Goal: Task Accomplishment & Management: Manage account settings

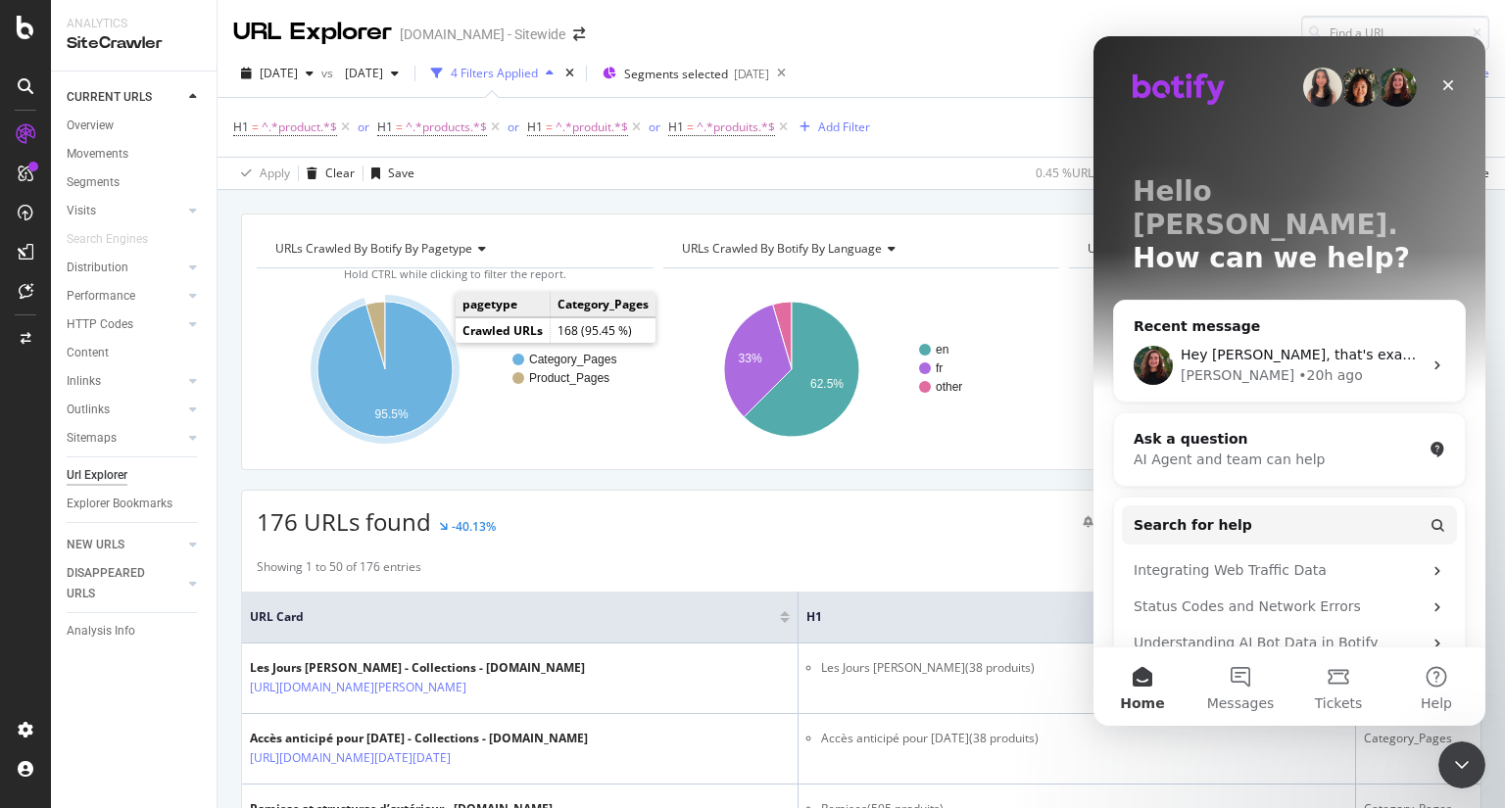
drag, startPoint x: 442, startPoint y: 335, endPoint x: 422, endPoint y: 384, distance: 52.8
click at [422, 384] on icon "A chart." at bounding box center [384, 369] width 135 height 135
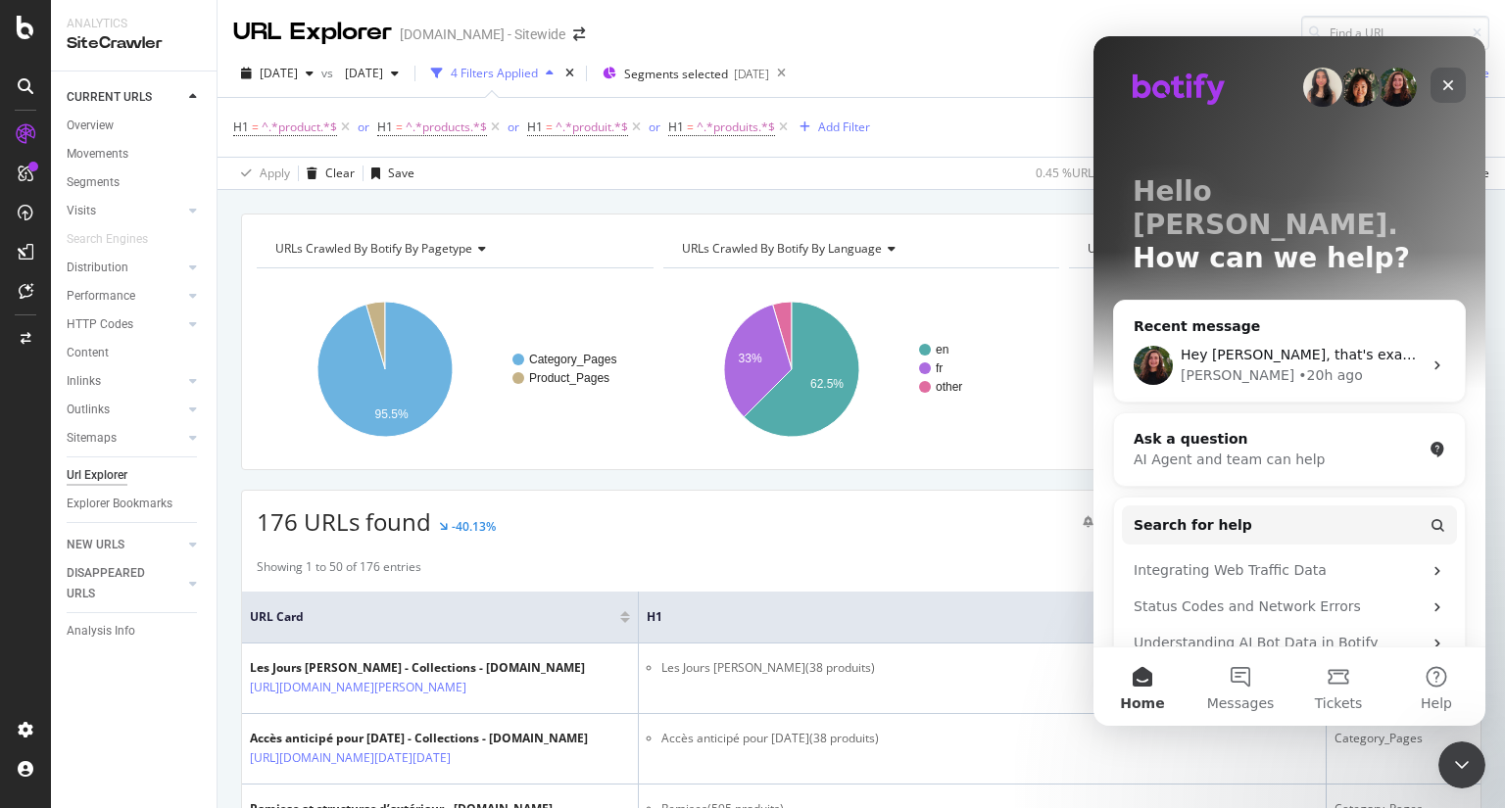
click at [1447, 76] on div "Close" at bounding box center [1448, 85] width 35 height 35
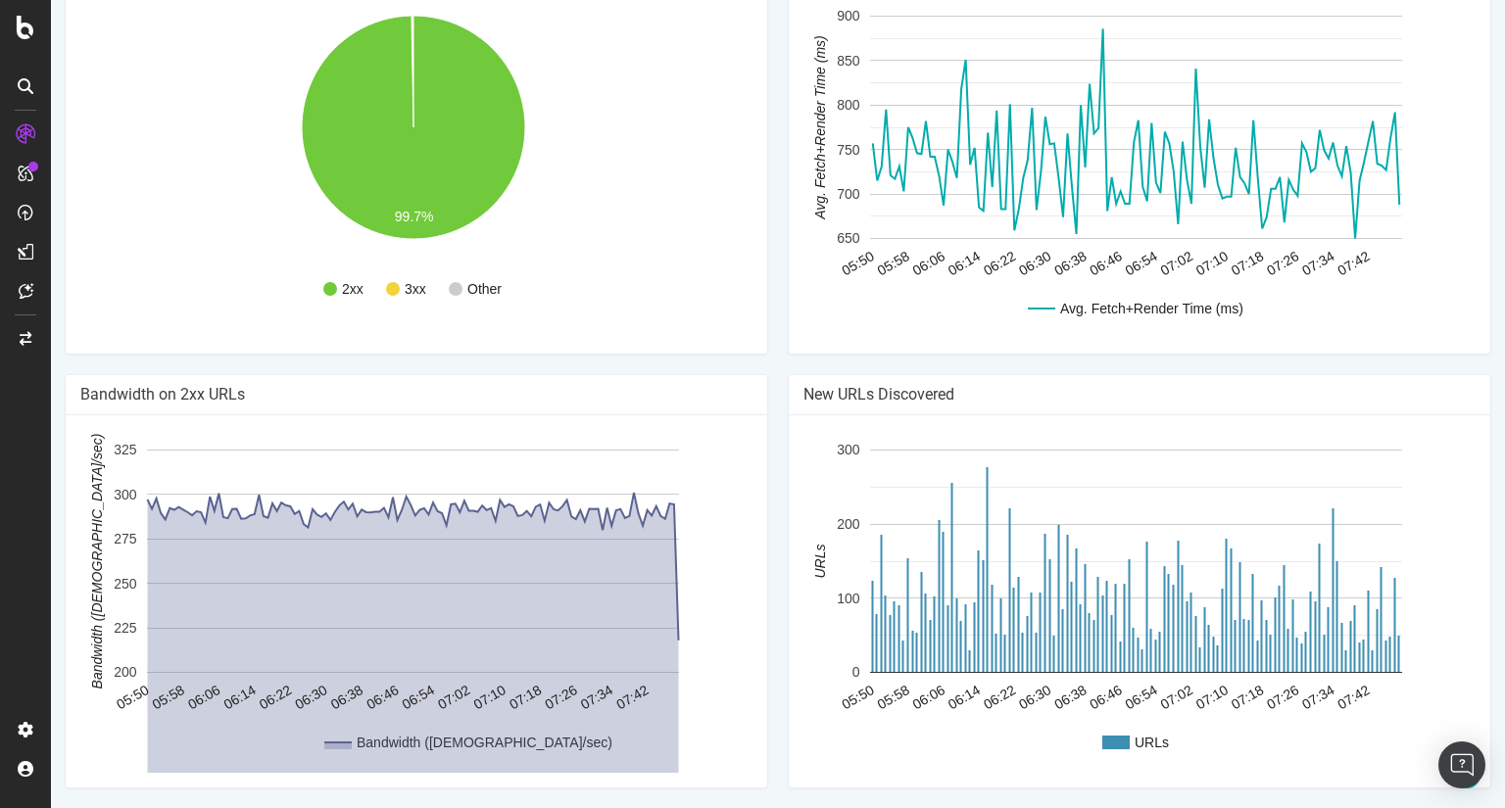
scroll to position [1450, 0]
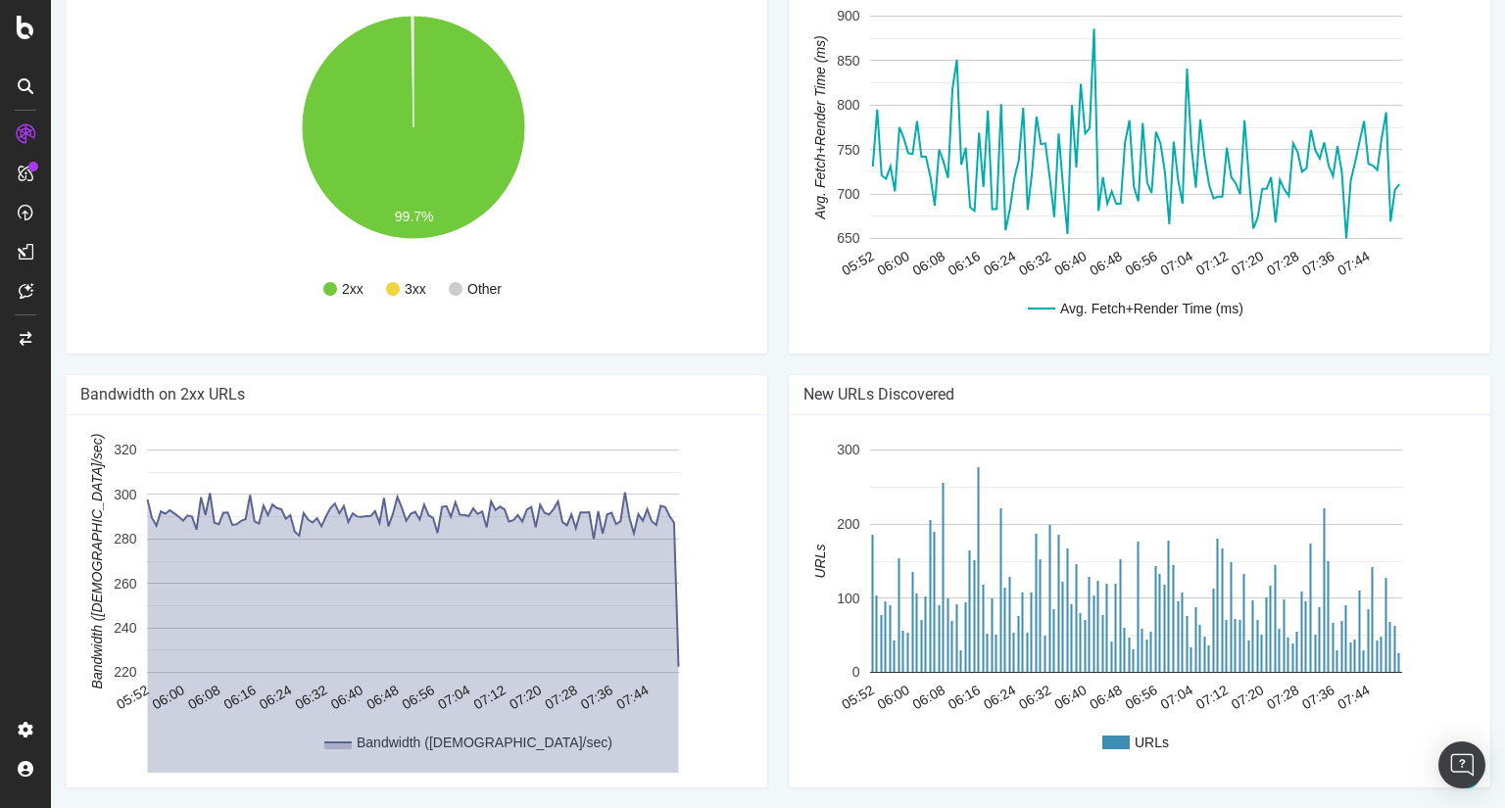
click at [768, 374] on div "HTTP Status Codes 2xx 3xx Other 99.7% Http Code Urls 2xx 612,633 3xx 1,534 4xx …" at bounding box center [416, 157] width 723 height 434
click at [767, 374] on div "HTTP Status Codes 2xx 3xx Other 99.7% Http Code Urls 2xx 612,633 3xx 1,534 4xx …" at bounding box center [416, 157] width 723 height 434
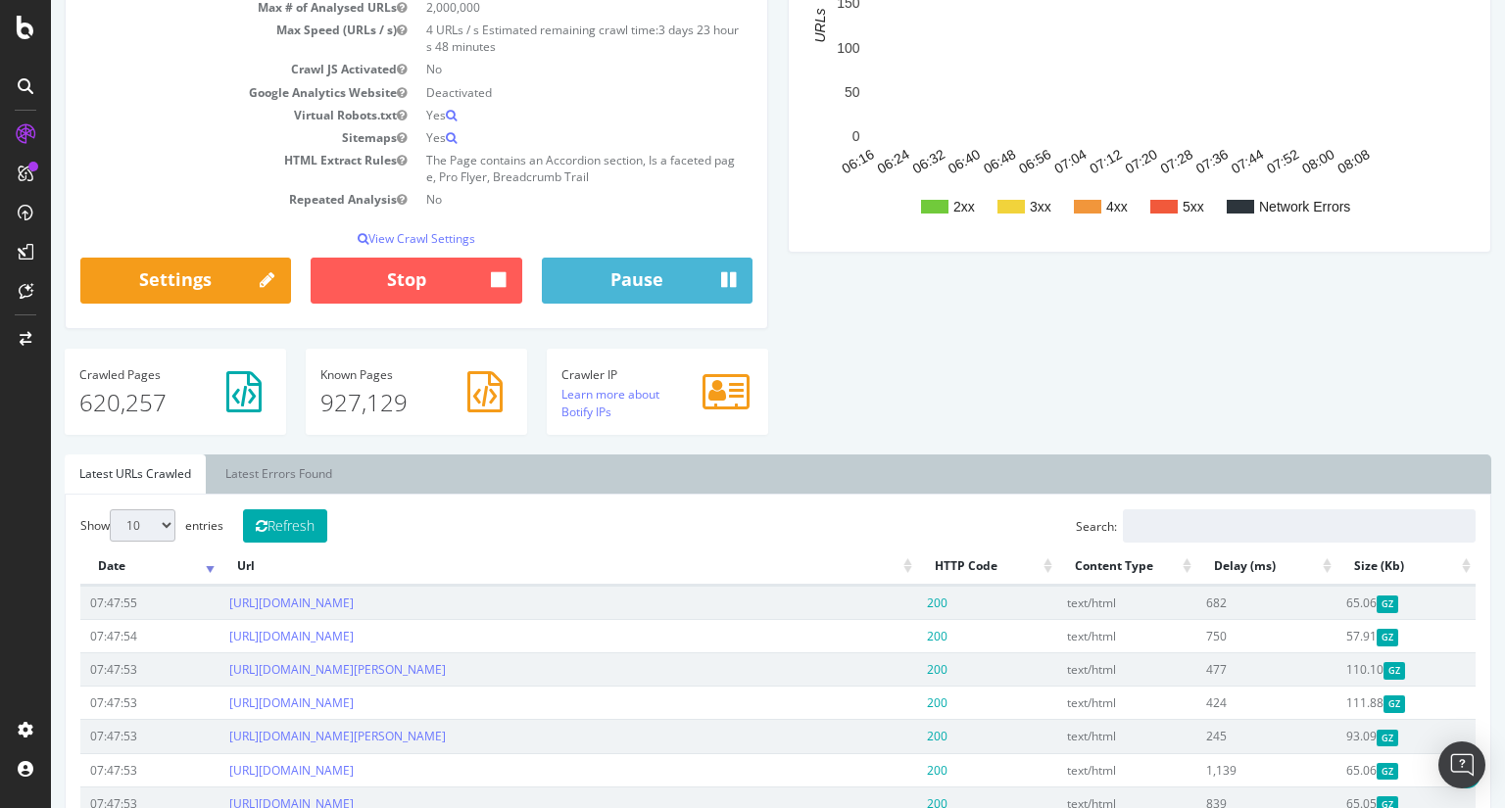
scroll to position [341, 0]
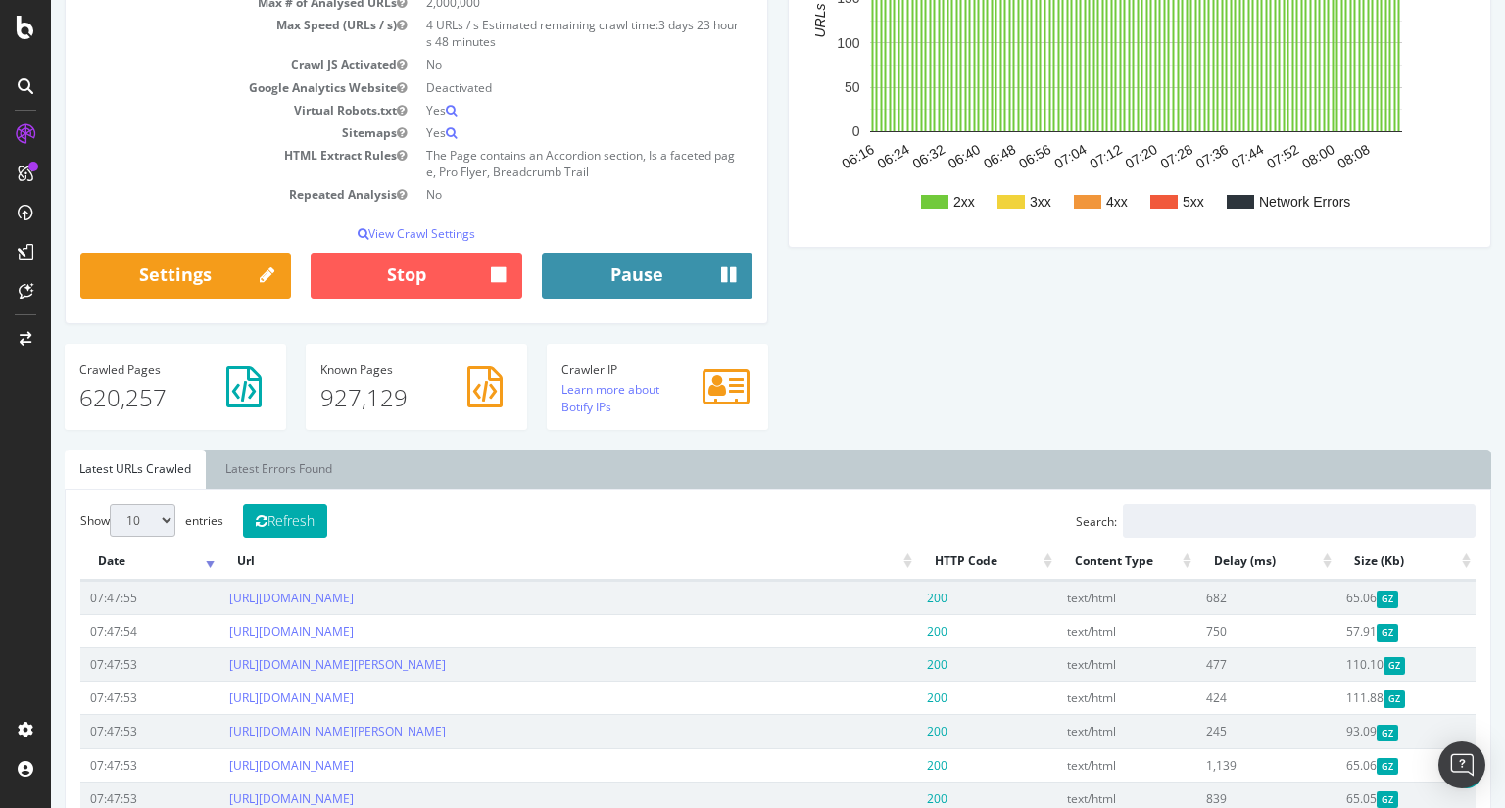
click at [709, 285] on button "Pause" at bounding box center [647, 276] width 211 height 47
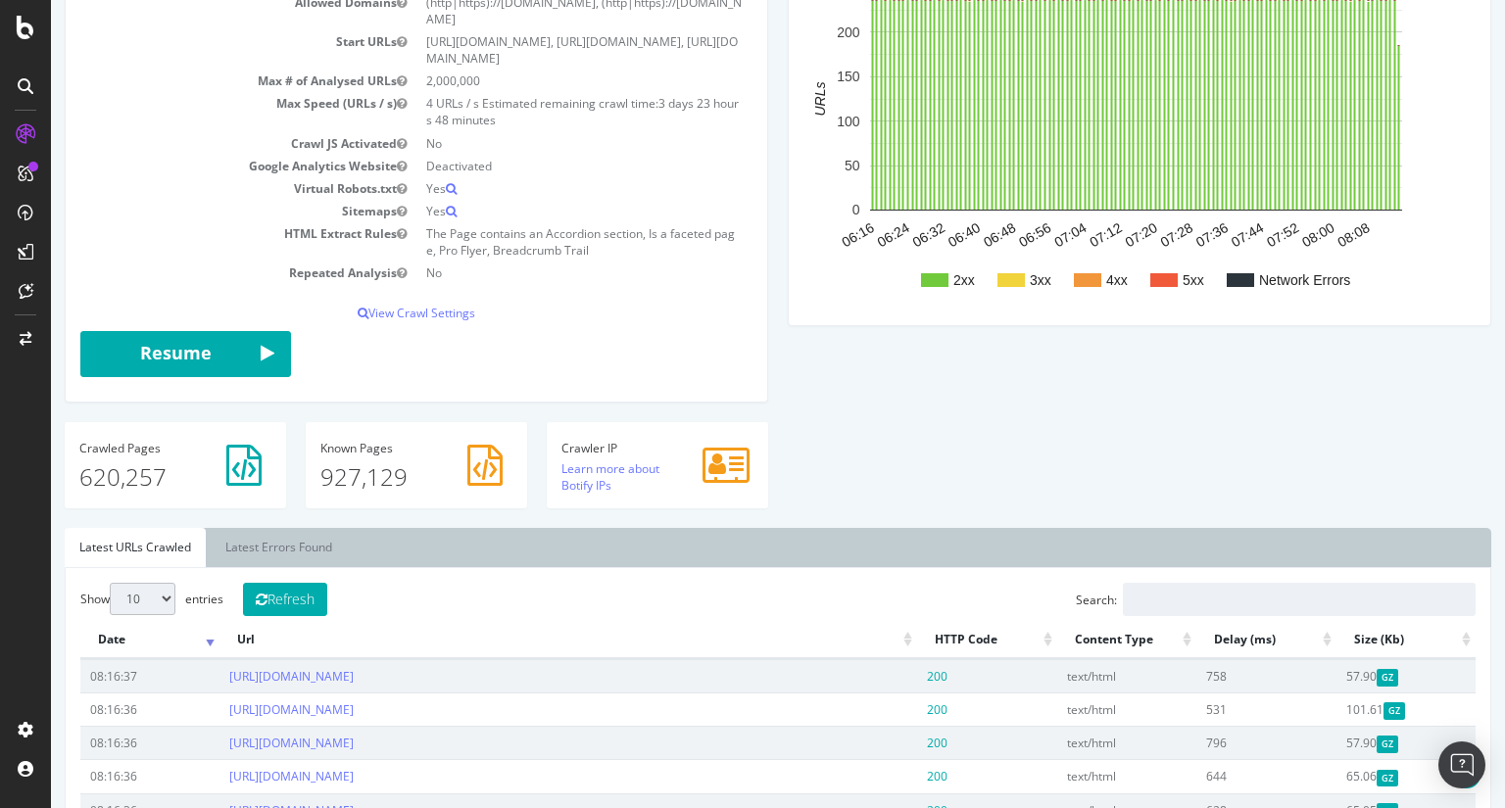
scroll to position [446, 0]
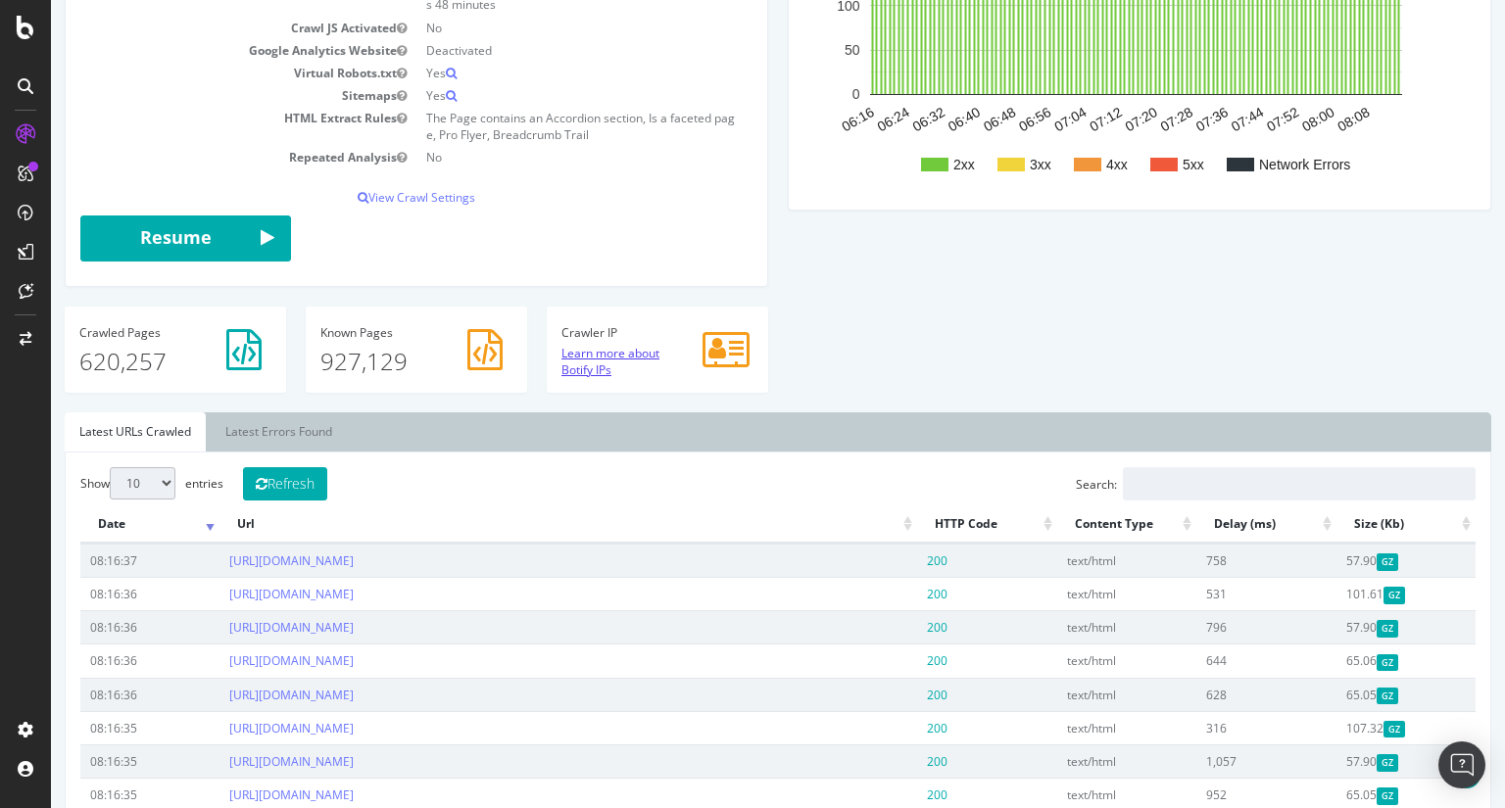
click at [589, 378] on link "Learn more about Botify IPs" at bounding box center [611, 361] width 98 height 33
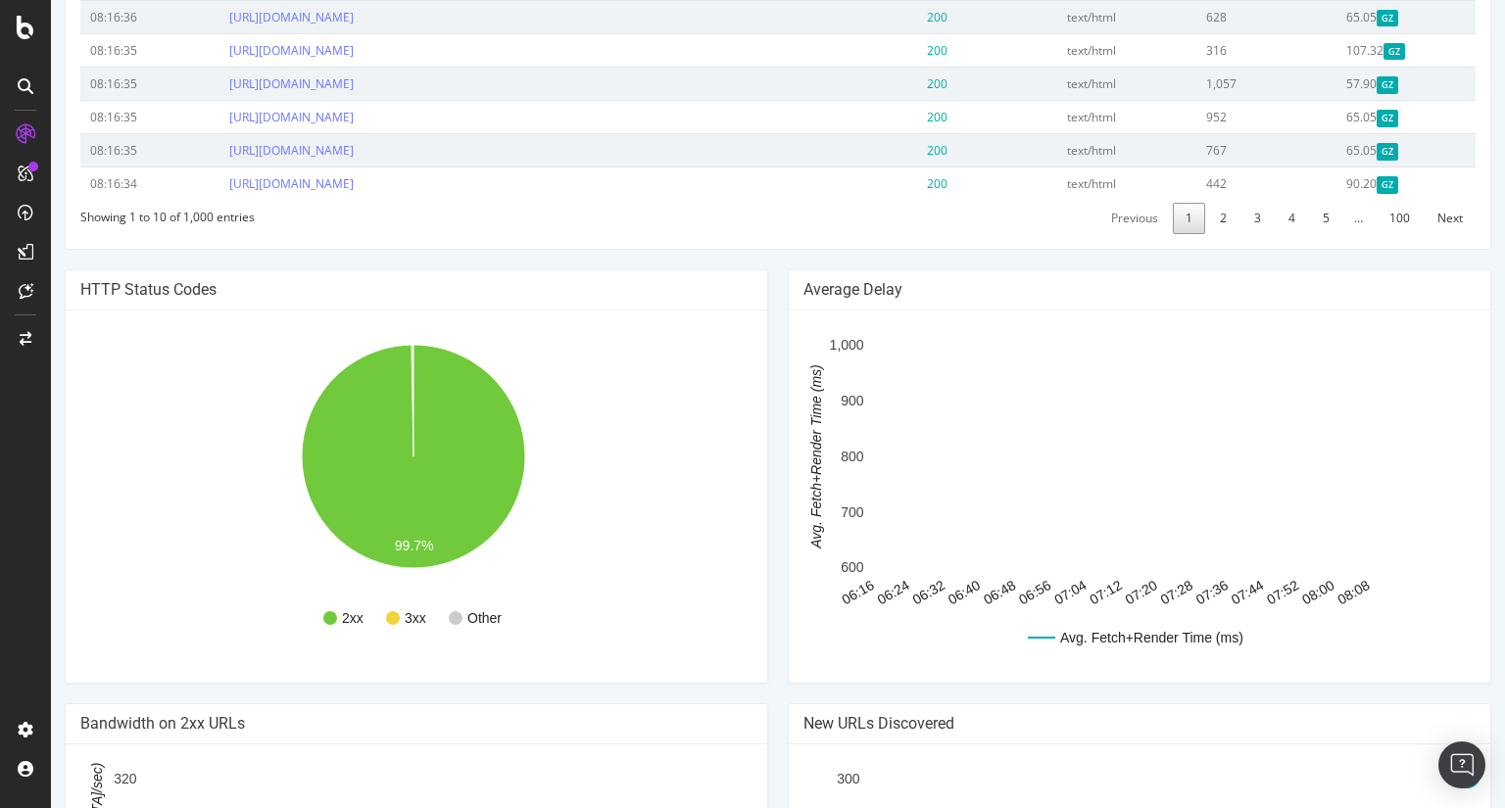
scroll to position [1531, 0]
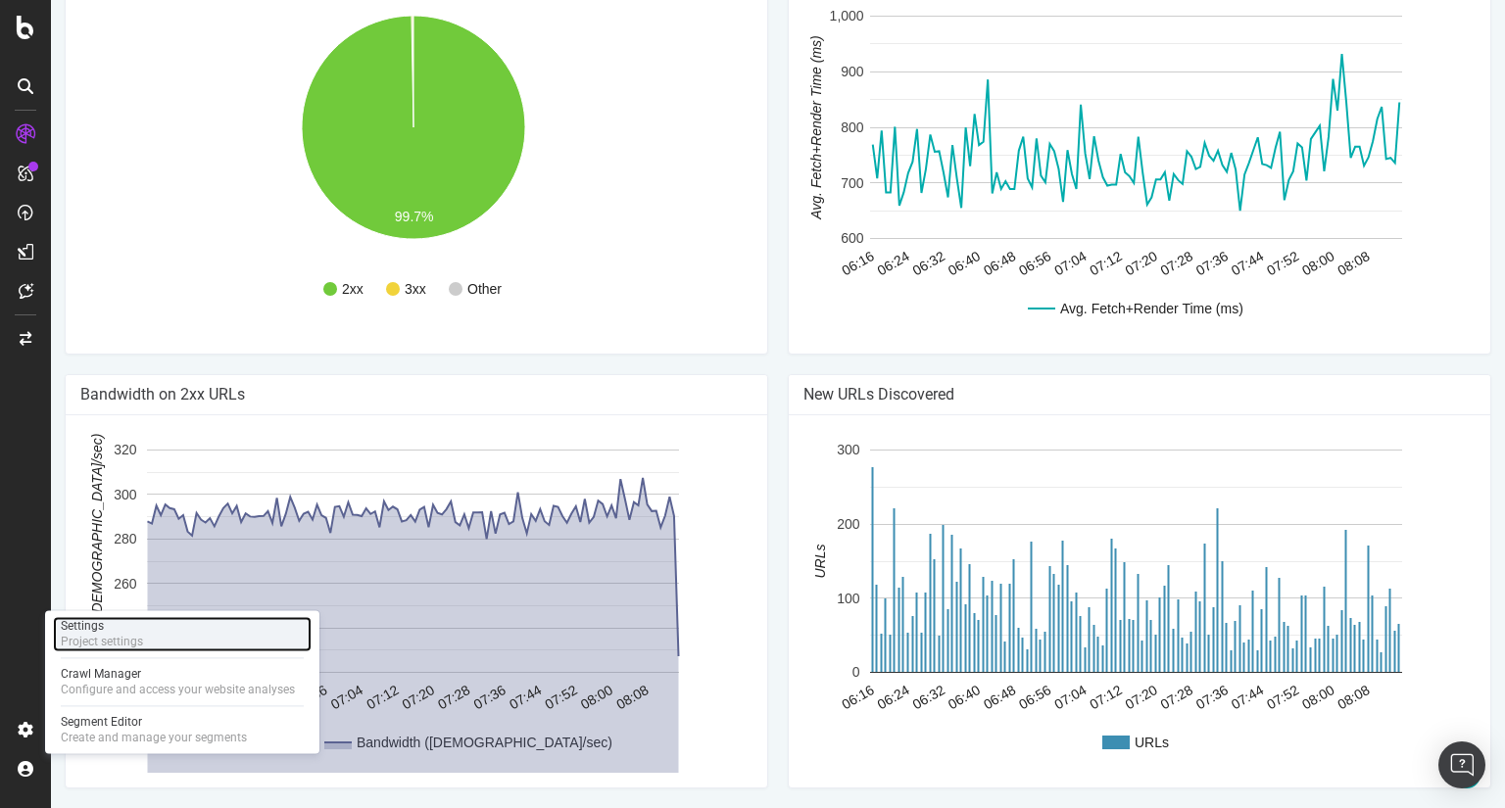
click at [159, 634] on div "Settings Project settings" at bounding box center [182, 633] width 259 height 35
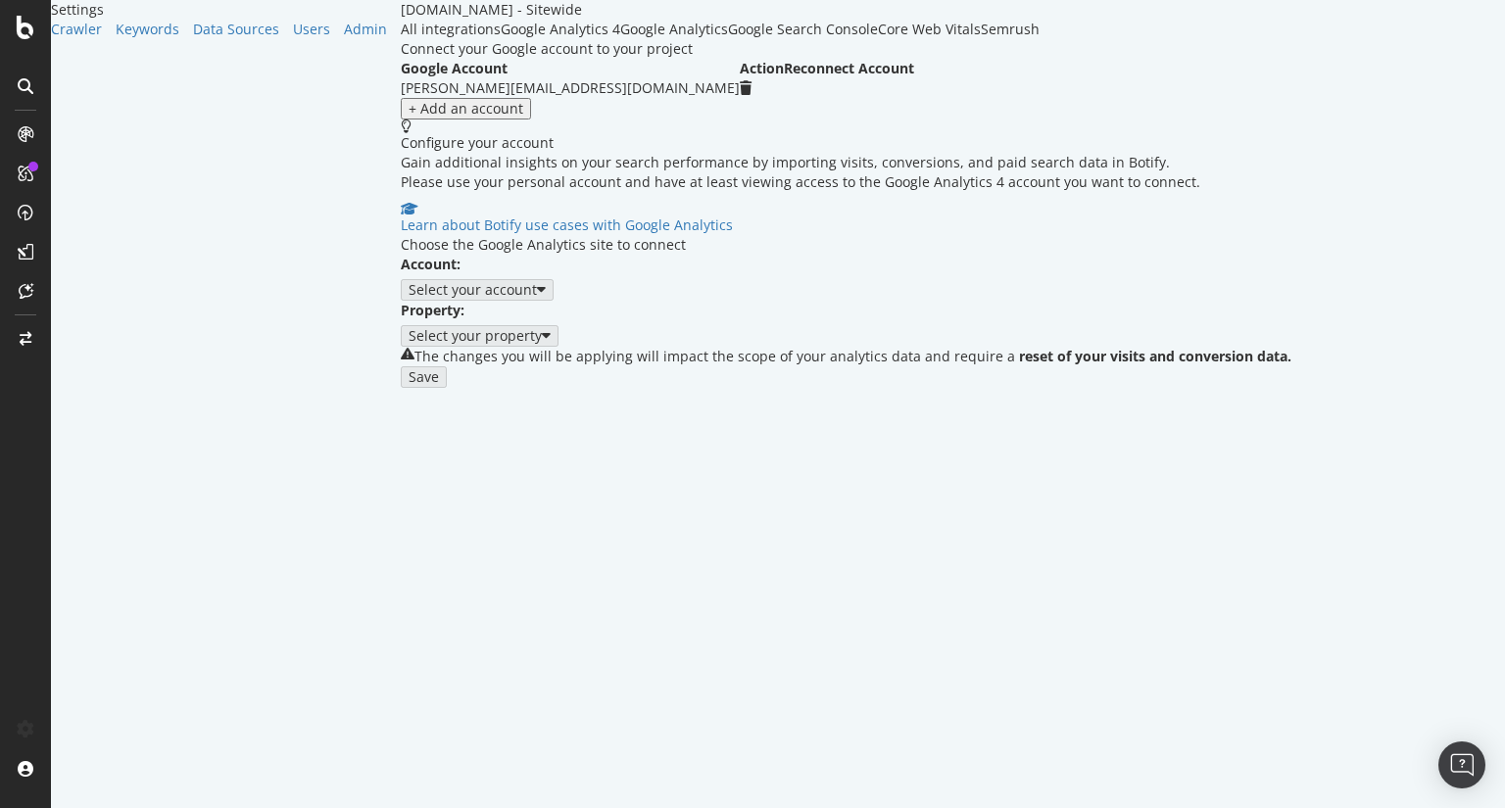
click at [773, 39] on div "Google Search Console" at bounding box center [803, 30] width 150 height 20
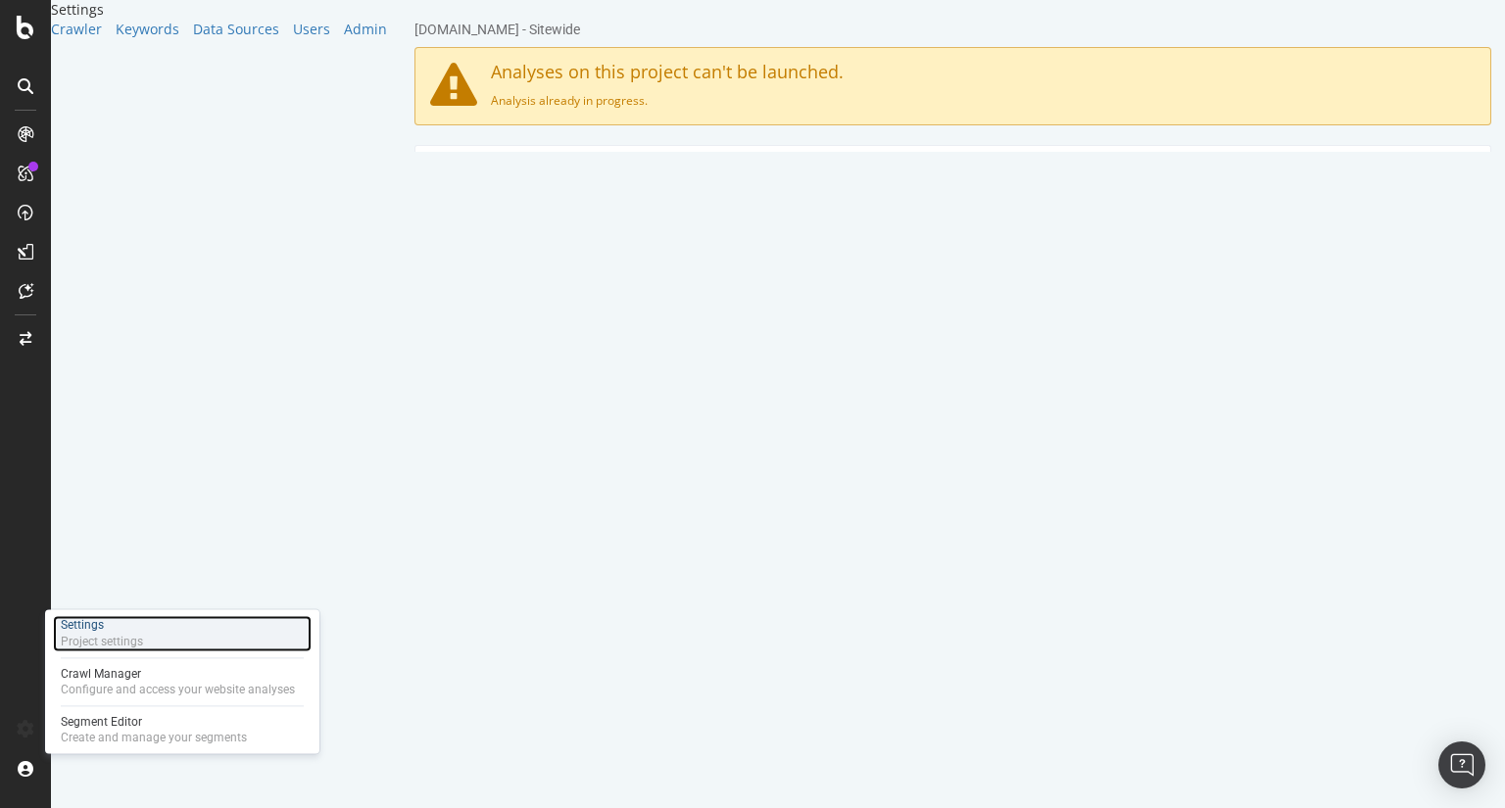
click at [164, 632] on div "Settings Project settings" at bounding box center [182, 633] width 259 height 36
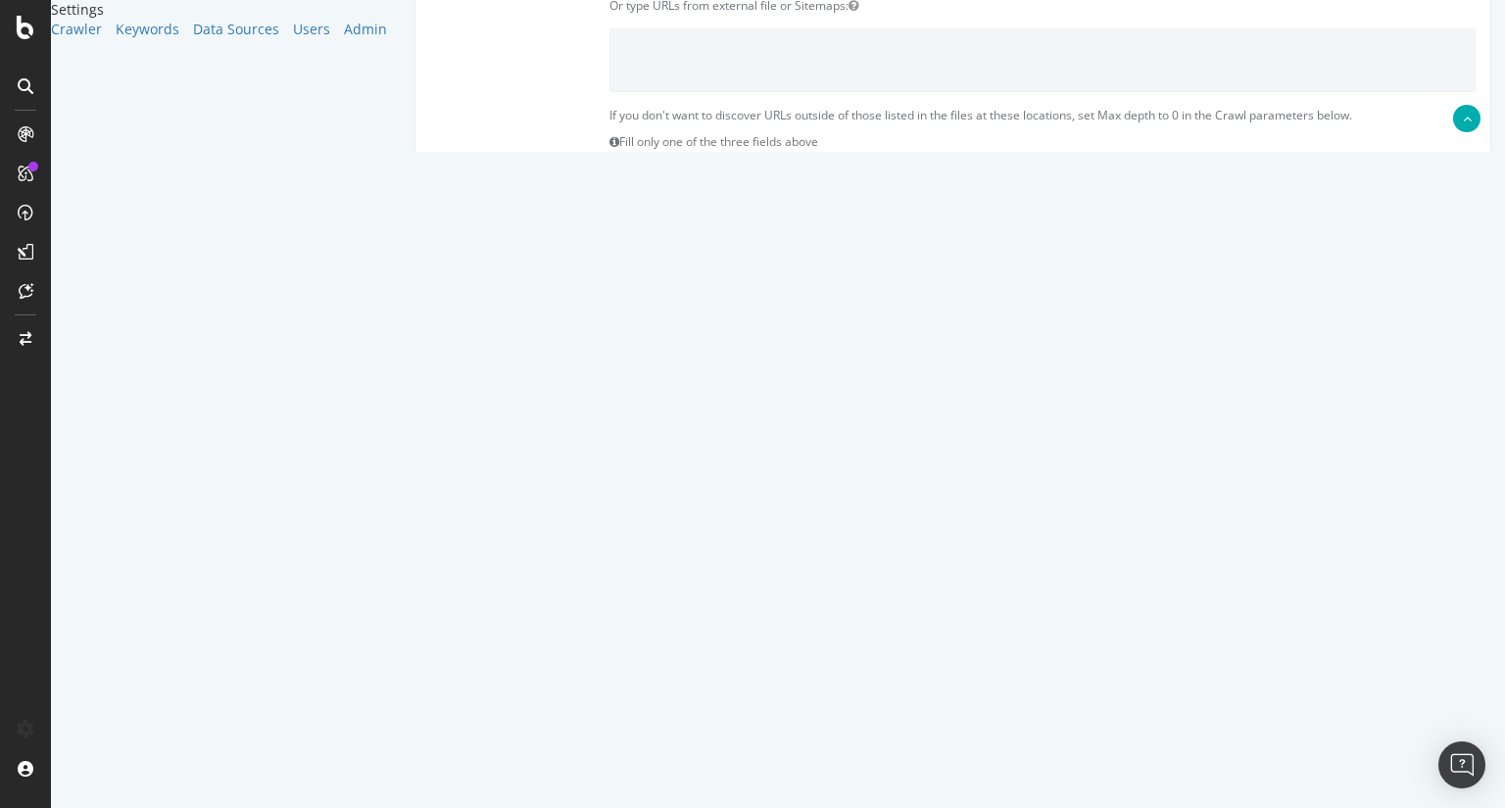
scroll to position [583, 0]
click at [886, 221] on link "Advanced Settings" at bounding box center [835, 229] width 101 height 17
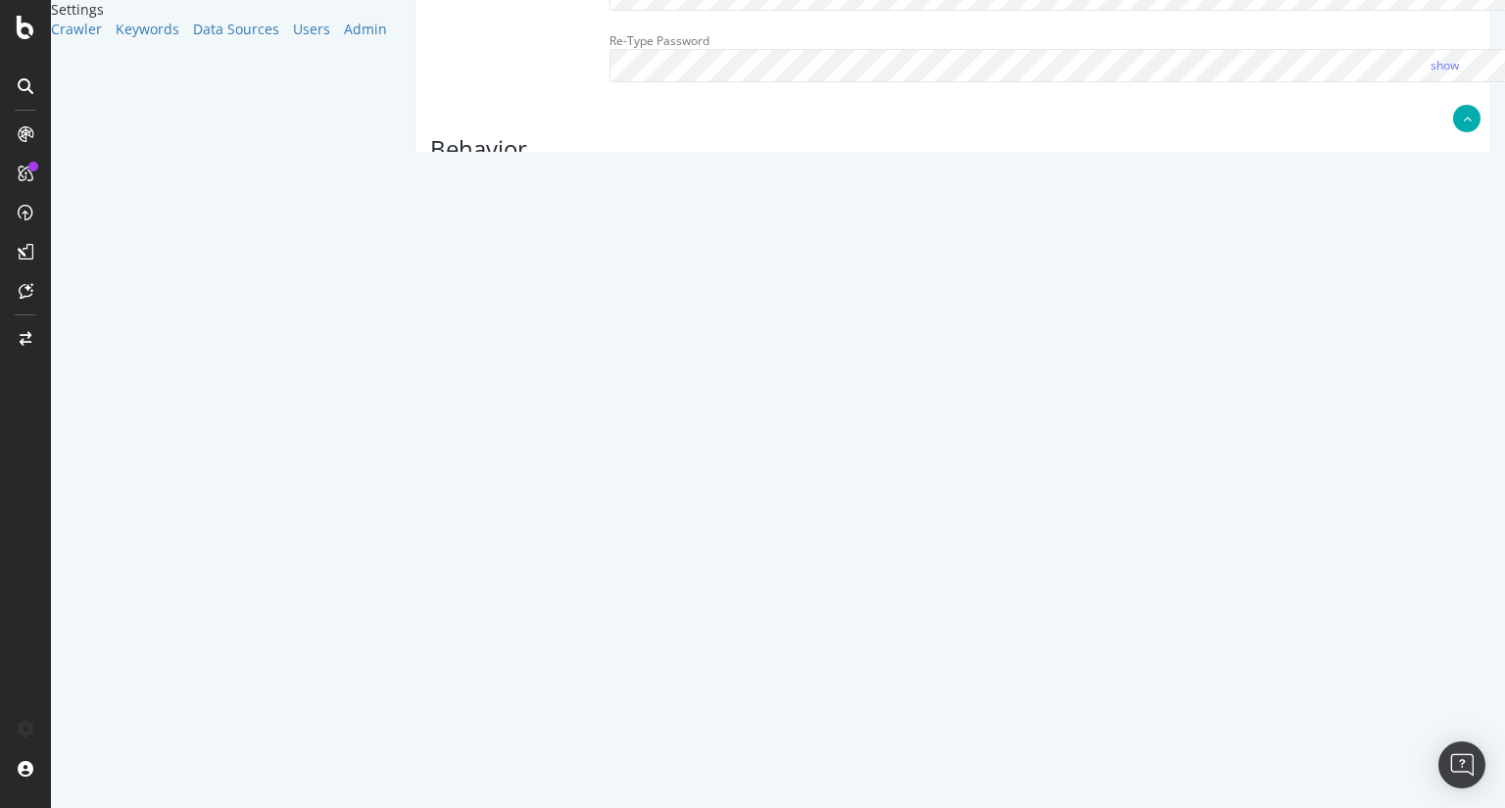
scroll to position [822, 0]
drag, startPoint x: 813, startPoint y: 286, endPoint x: 618, endPoint y: 271, distance: 195.6
click at [618, 271] on div "Virtual Robots.txt" at bounding box center [952, 276] width 1075 height 181
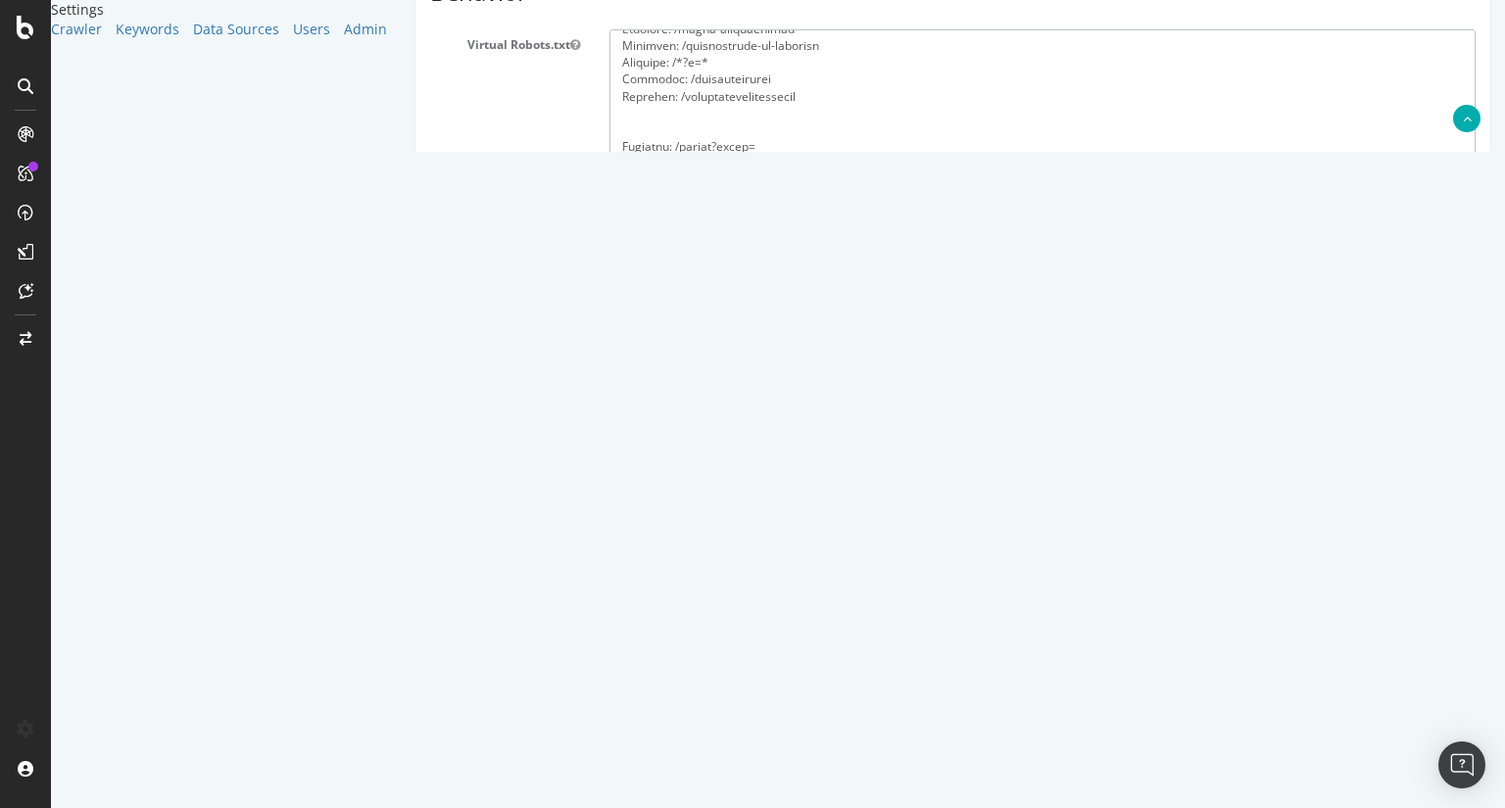
type textarea "[[applianceparts.homedepot.ca](https://applianceparts.homedepot.ca)] User-agent…"
click at [1022, 737] on input "Save & Back to Project" at bounding box center [976, 747] width 142 height 29
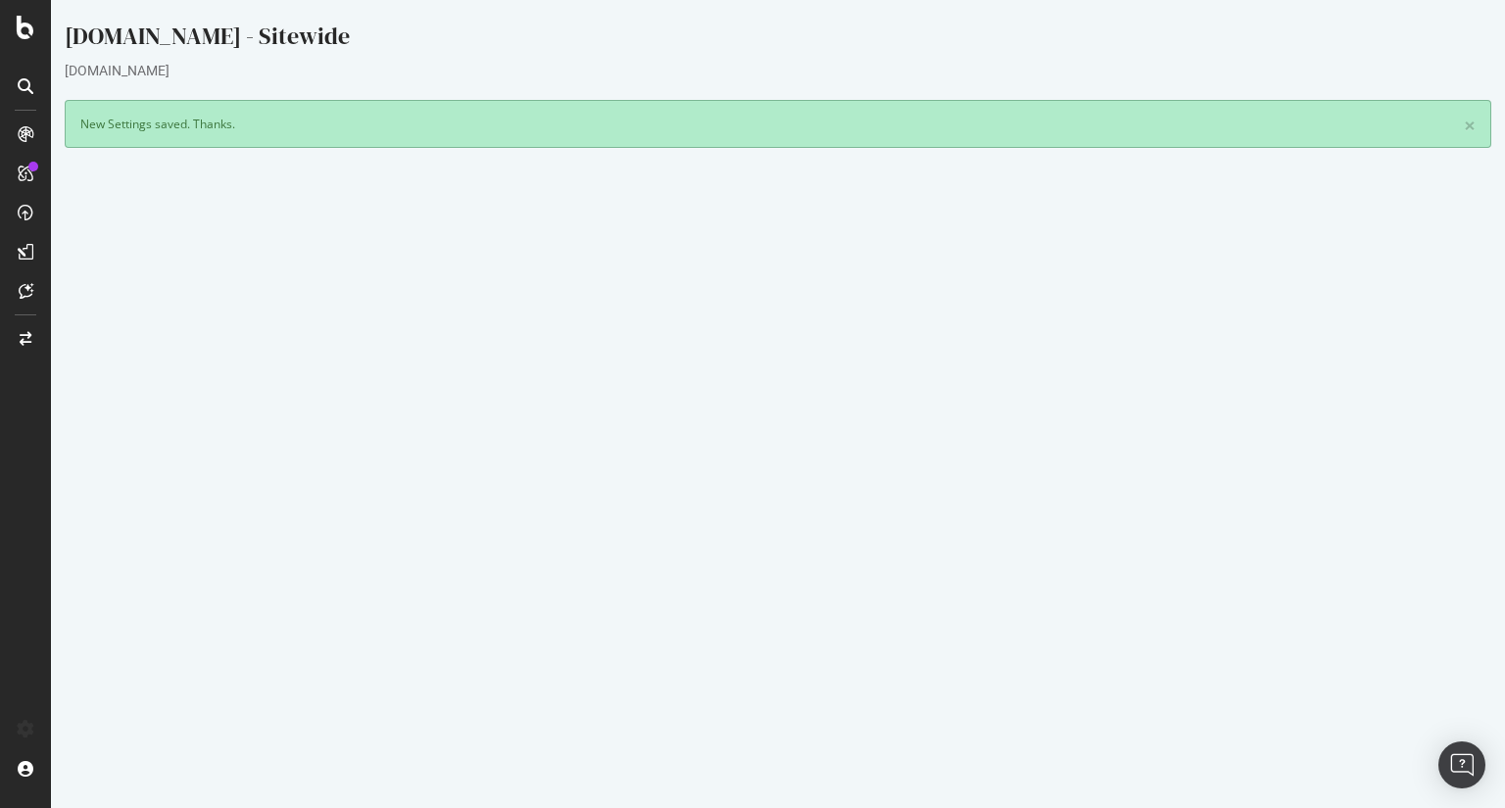
click at [7, 407] on div at bounding box center [25, 417] width 47 height 596
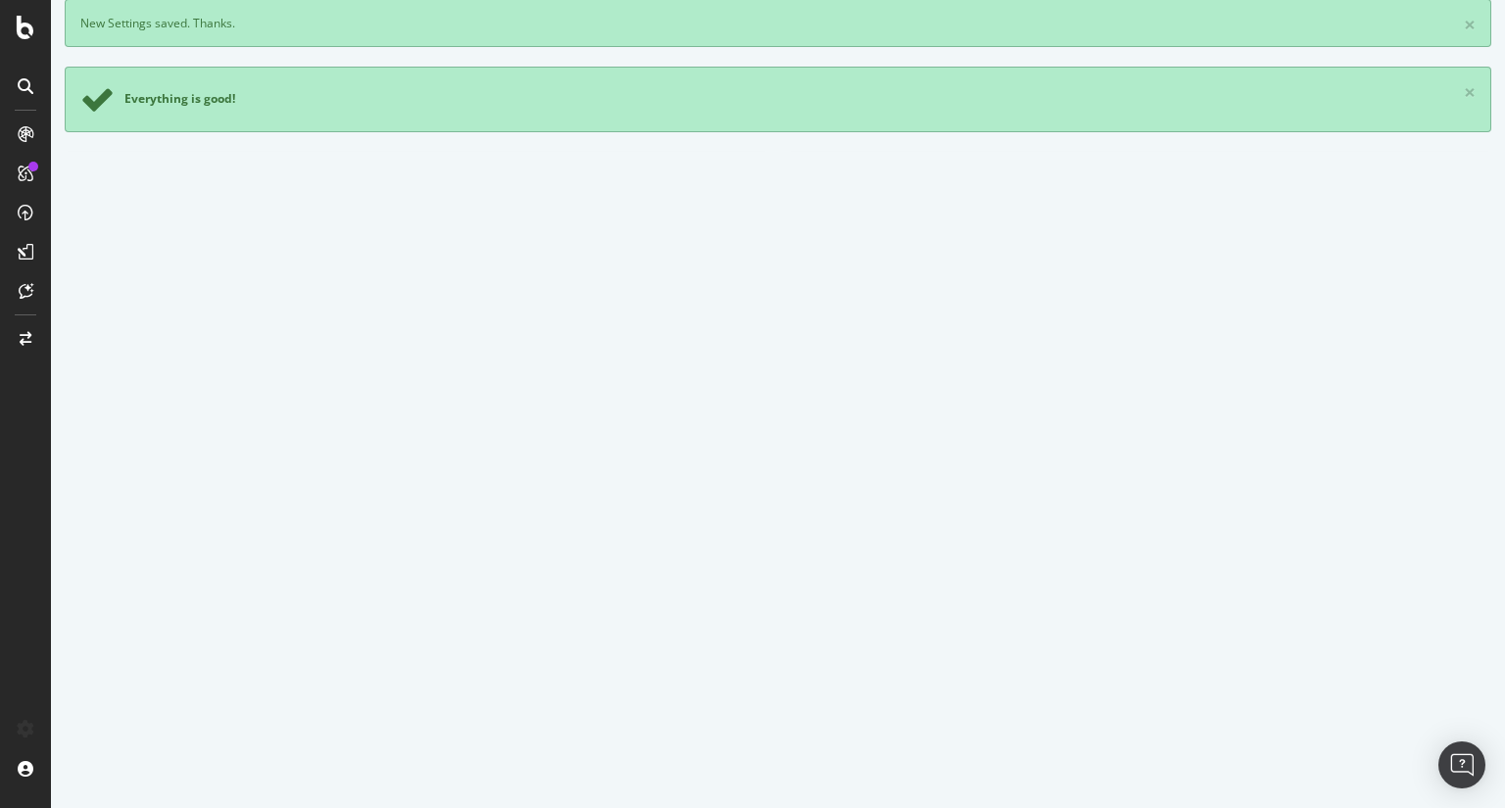
scroll to position [99, 0]
click at [457, 605] on link "Modify Project's Settings" at bounding box center [416, 588] width 180 height 31
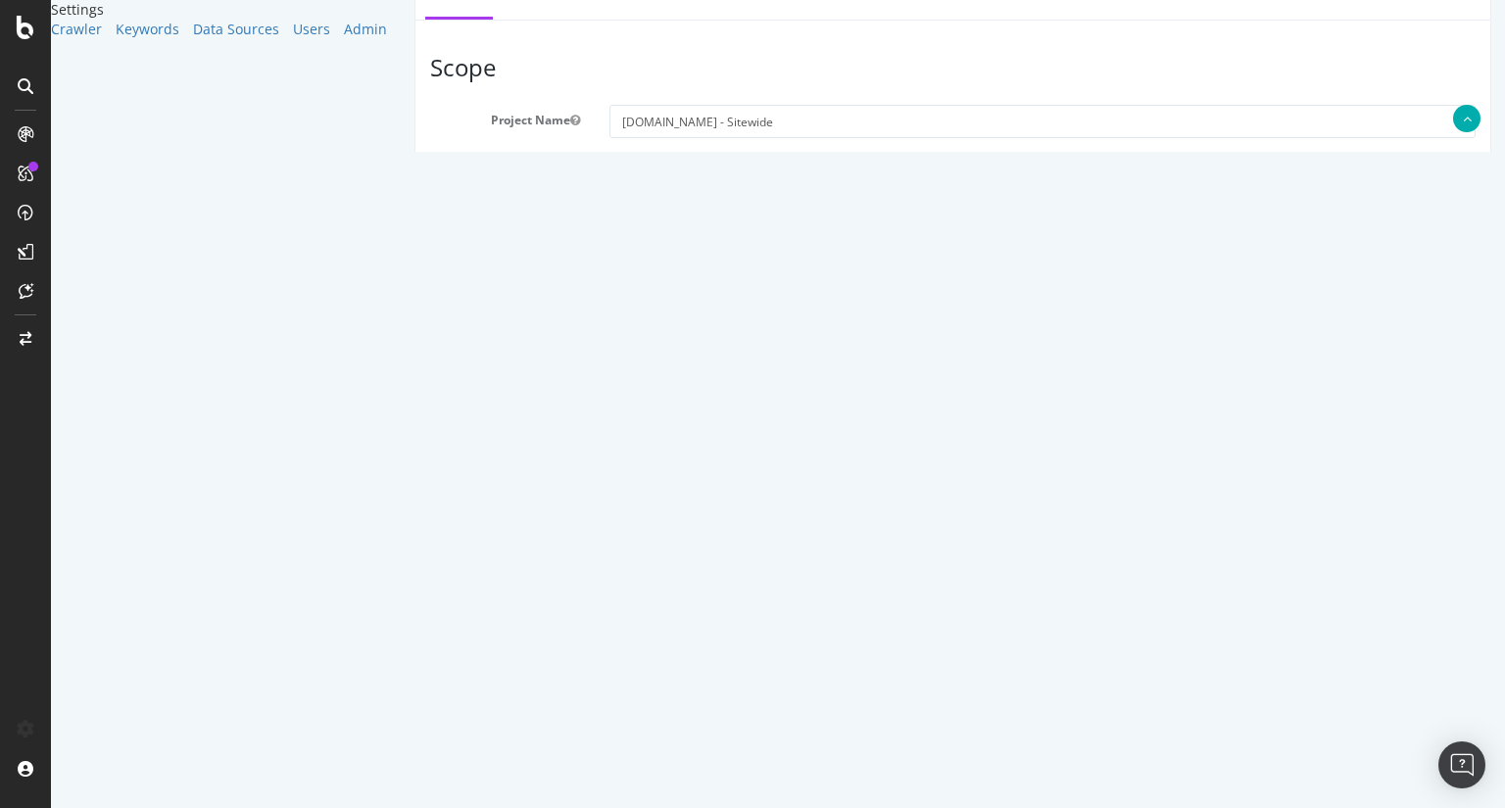
scroll to position [159, 0]
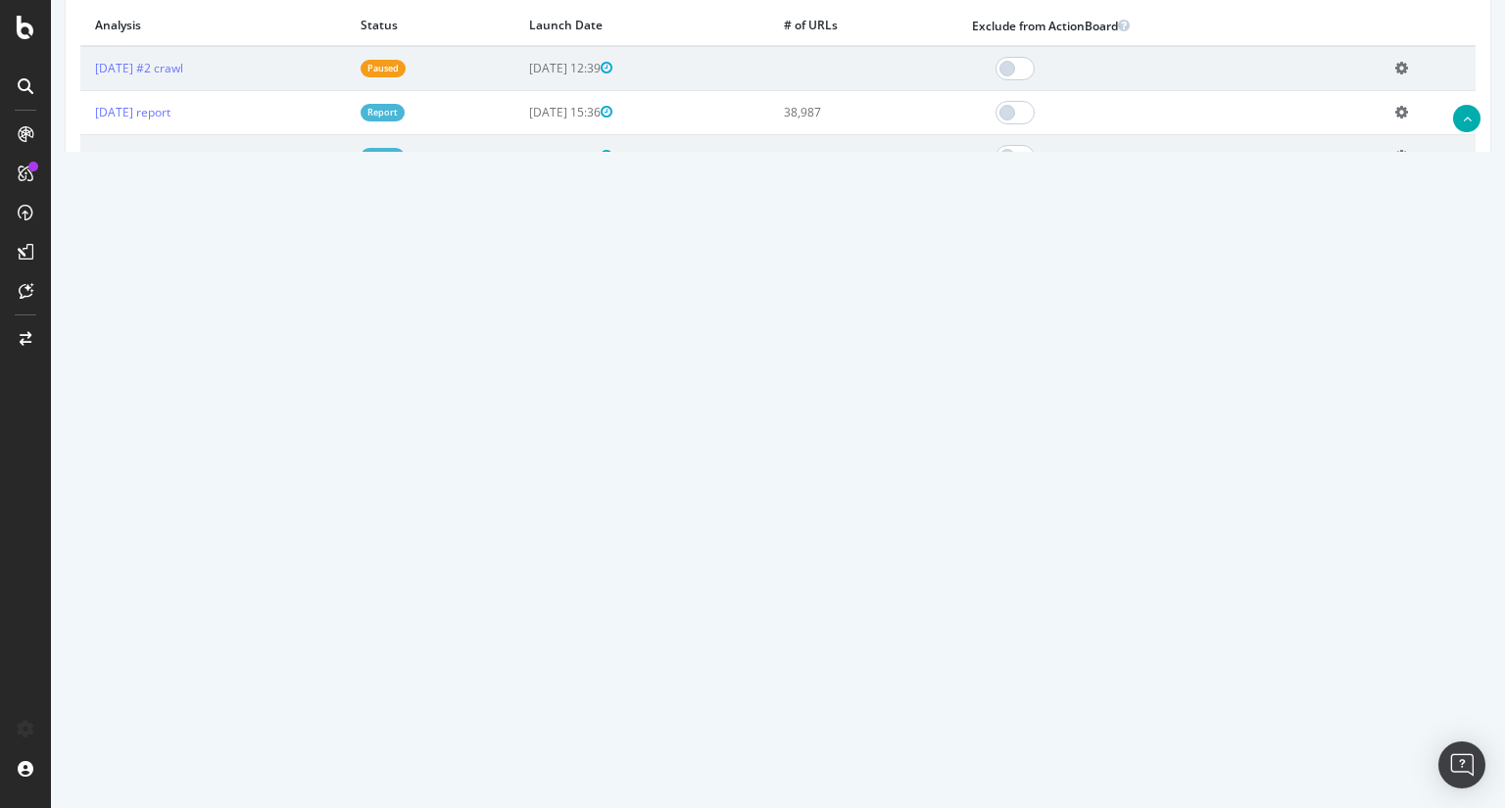
scroll to position [647, 0]
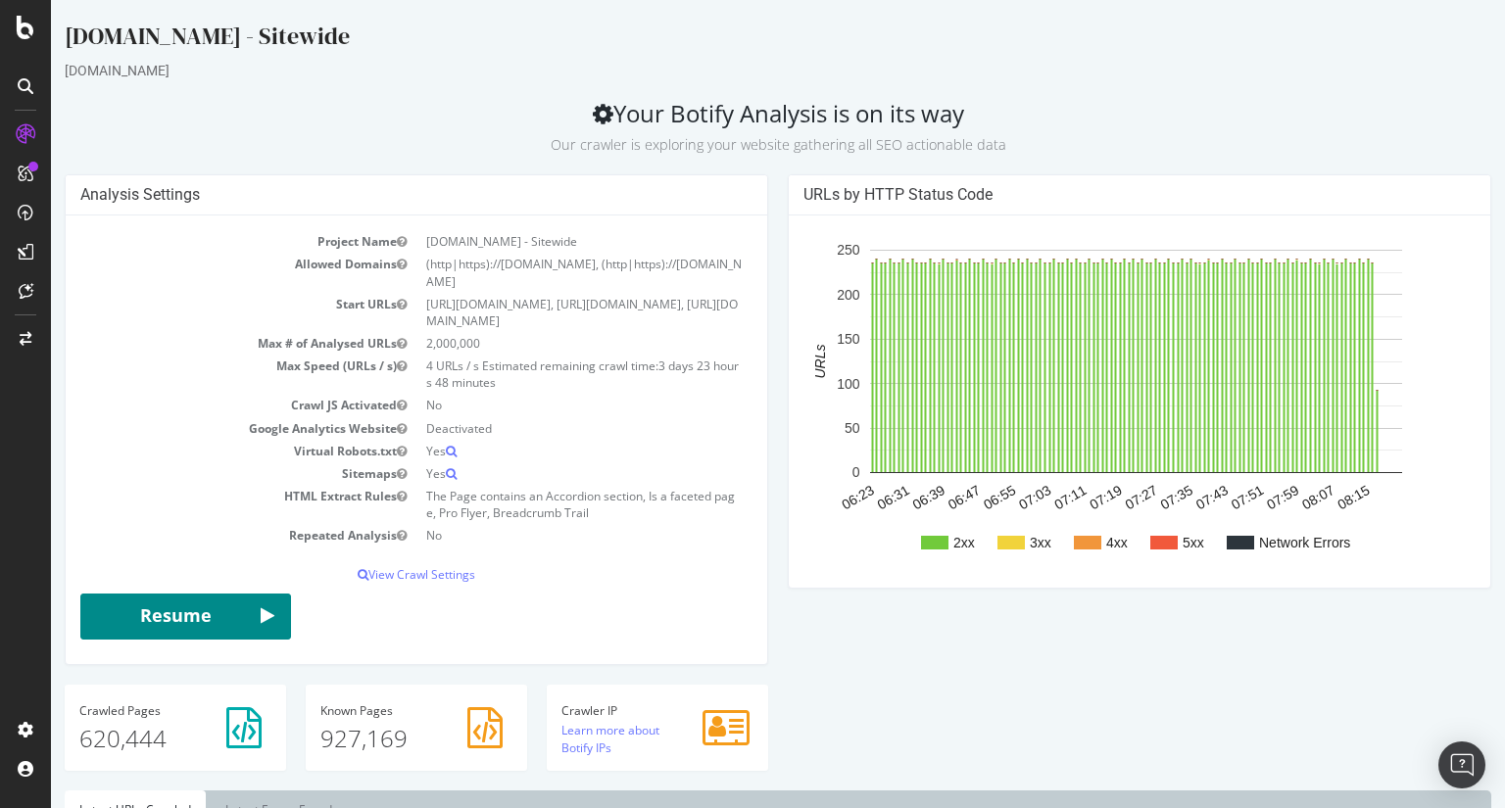
click at [215, 623] on button "Resume" at bounding box center [185, 617] width 211 height 47
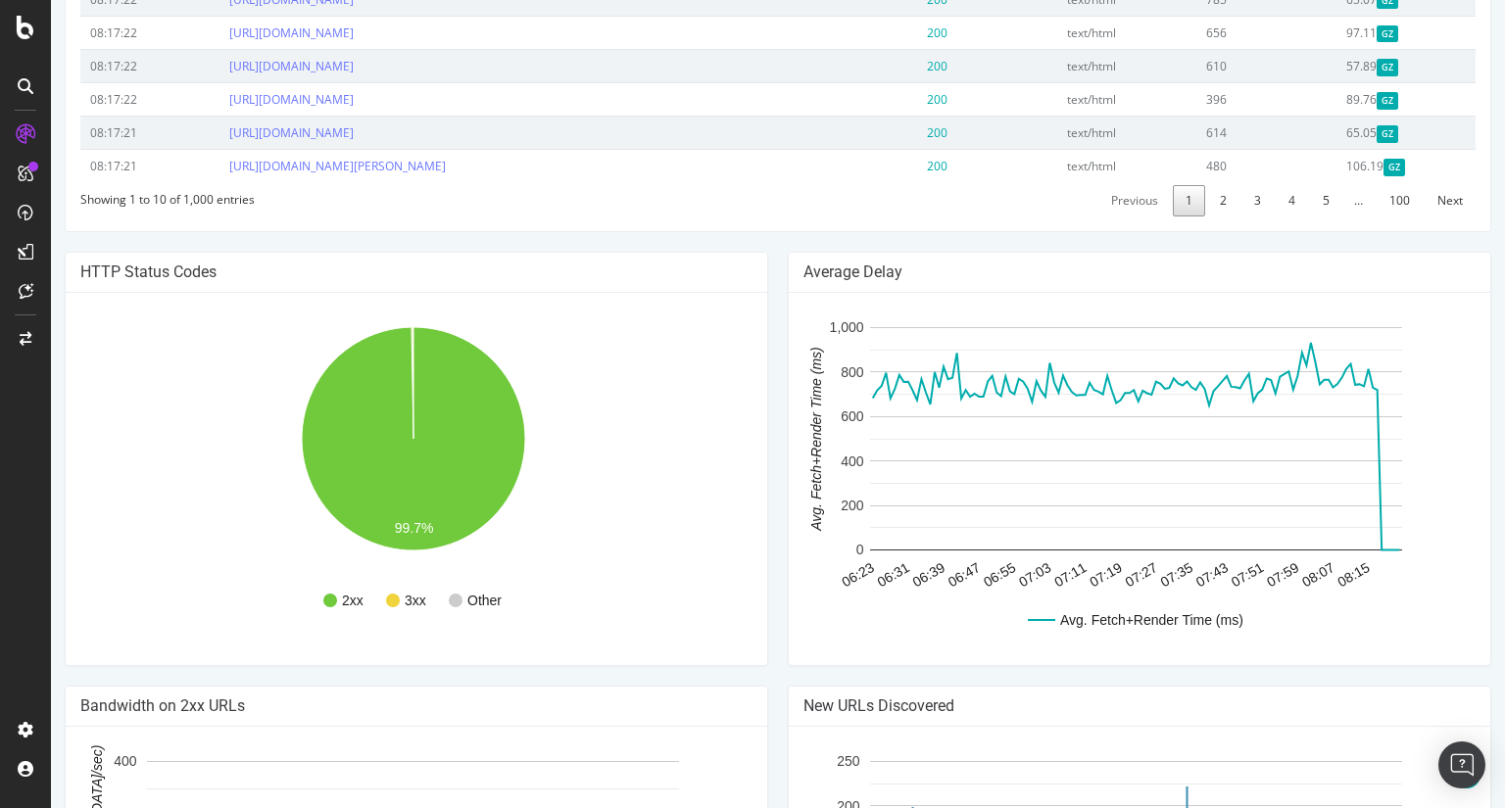
scroll to position [1141, 0]
click at [766, 482] on div "HTTP Status Codes 2xx 3xx Other 99.7% Http Code Urls 2xx 618,655 3xx 1,536 4xx …" at bounding box center [416, 470] width 723 height 434
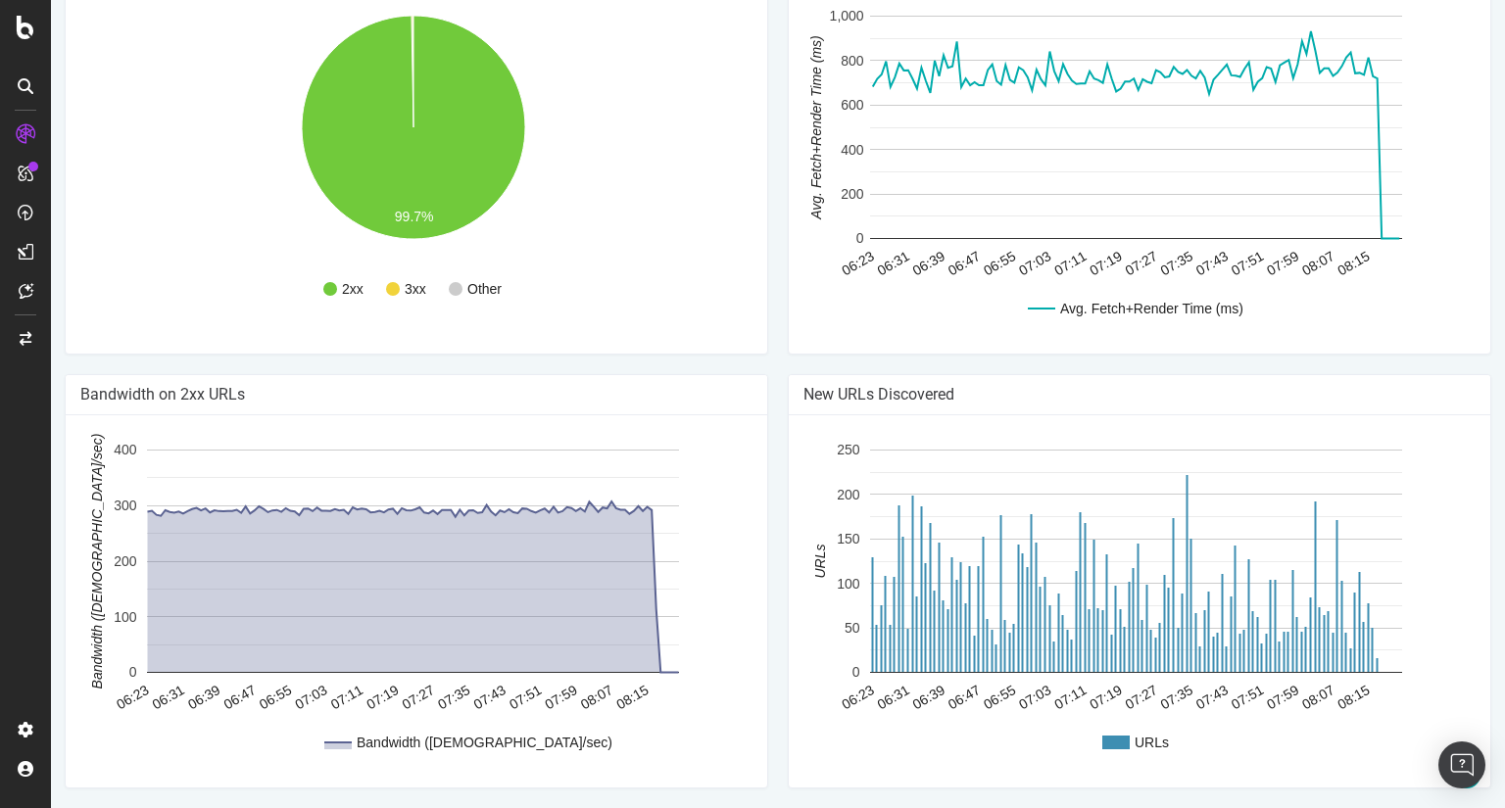
scroll to position [1547, 0]
click at [766, 506] on div "Bandwidth on 2xx URLs Bandwidth (Kbytes/sec) 06:23 06:31 06:39 06:47 06:55 07:0…" at bounding box center [416, 591] width 723 height 434
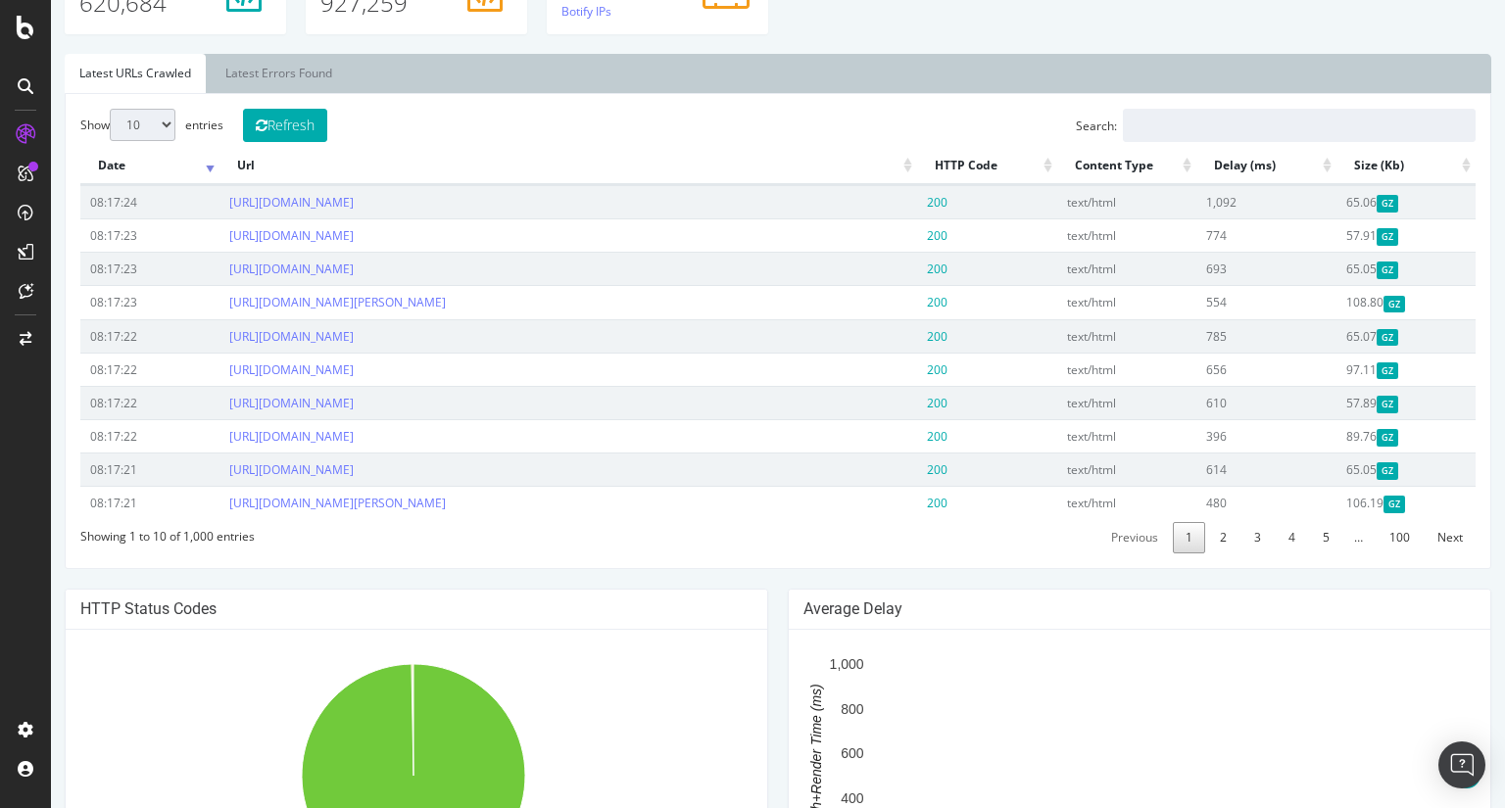
scroll to position [806, 0]
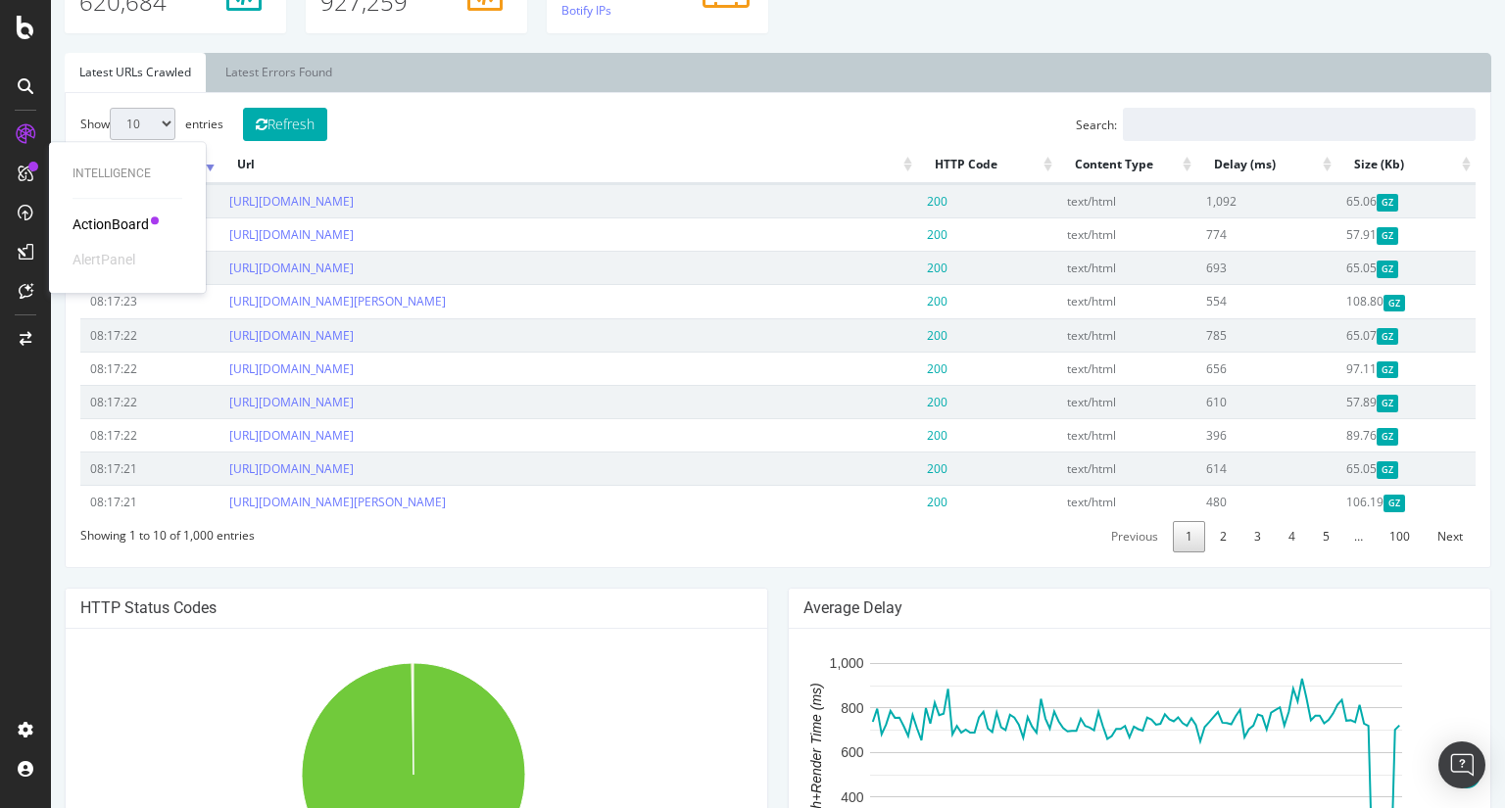
click at [70, 332] on div "Show 10 25 50 100 entries Refresh Search: Date Url HTTP Code Content Type Delay…" at bounding box center [778, 330] width 1427 height 476
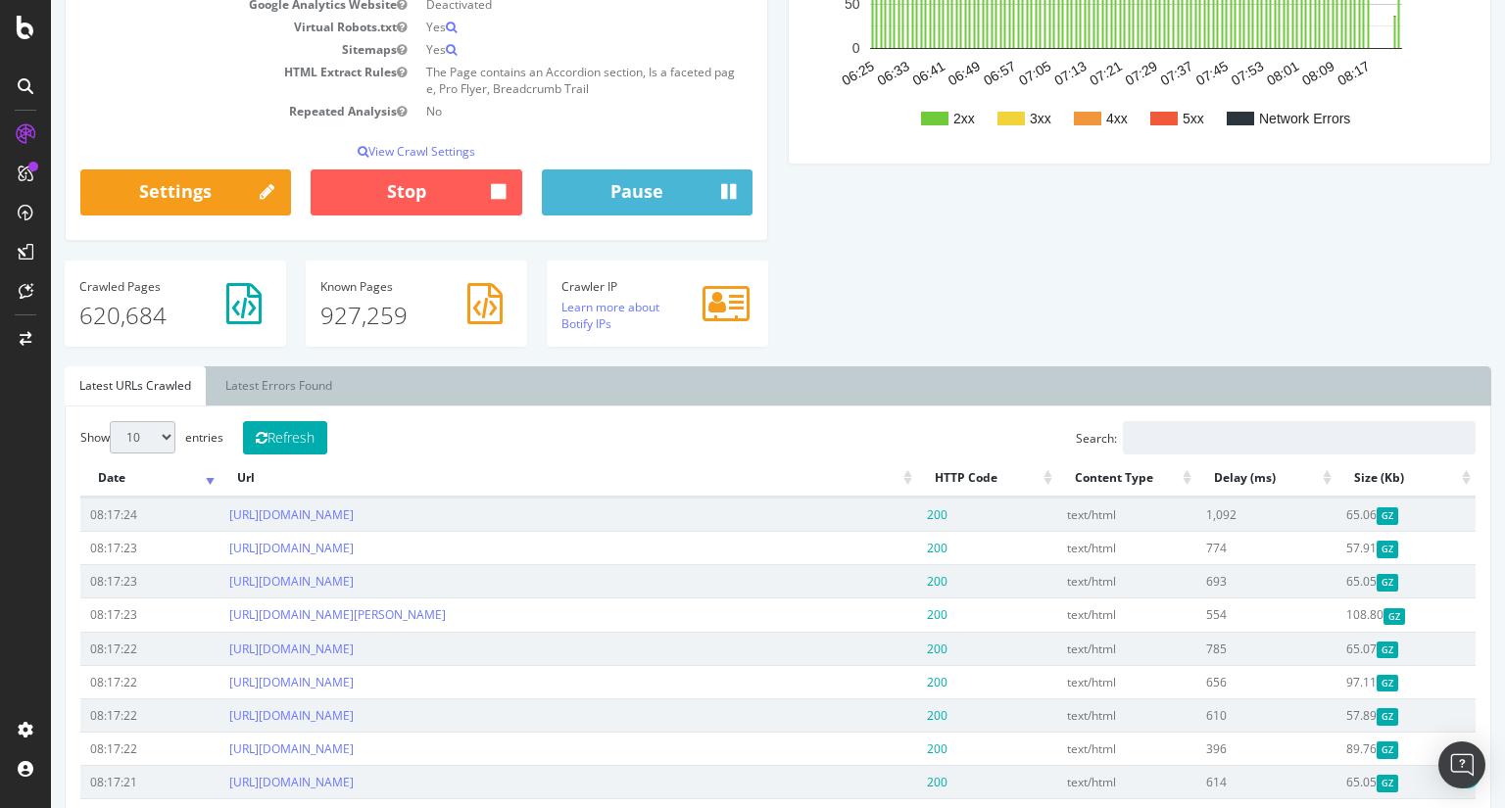
scroll to position [0, 0]
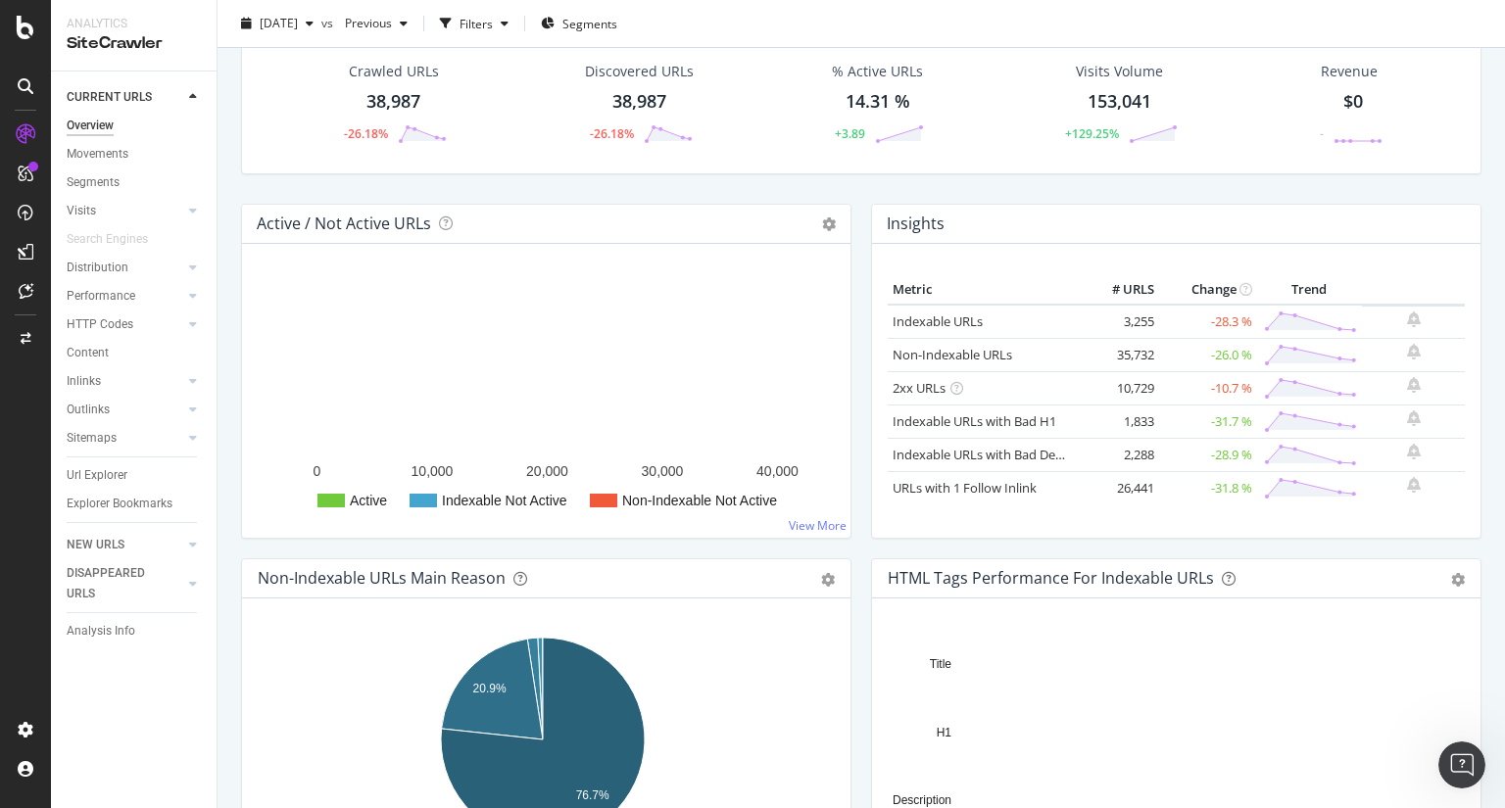
scroll to position [78, 0]
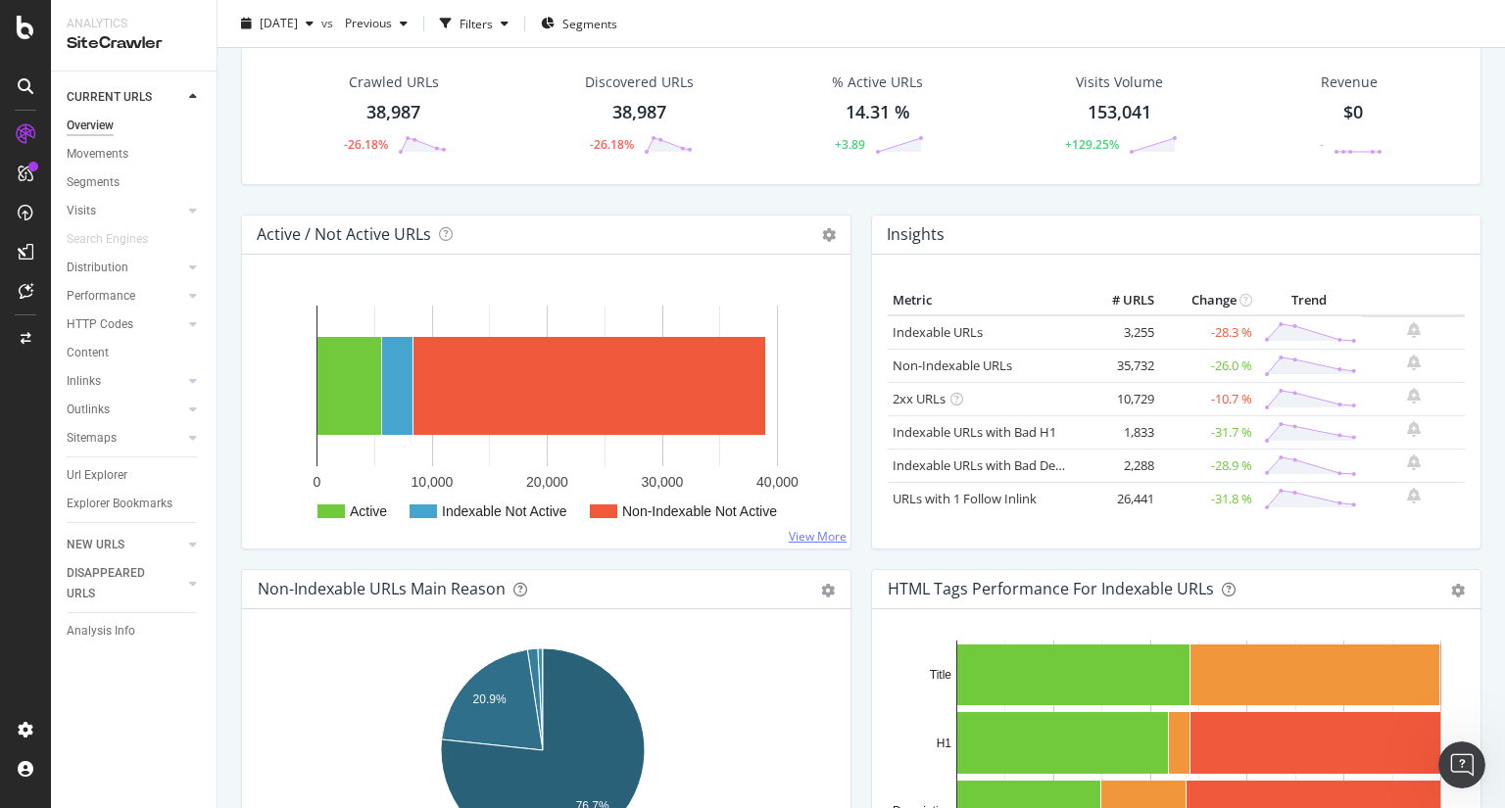
click at [817, 538] on link "View More" at bounding box center [818, 536] width 58 height 17
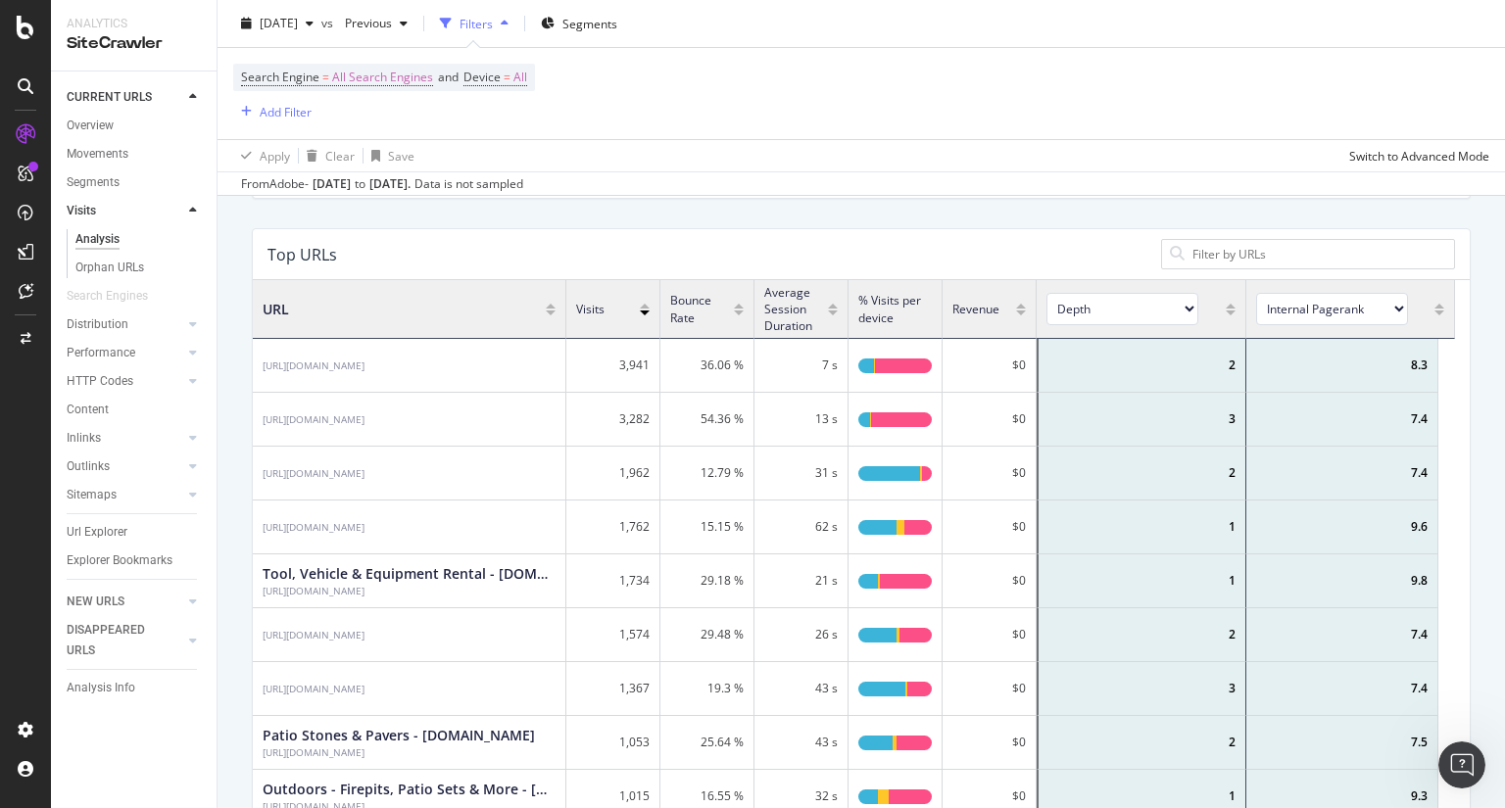
scroll to position [256, 0]
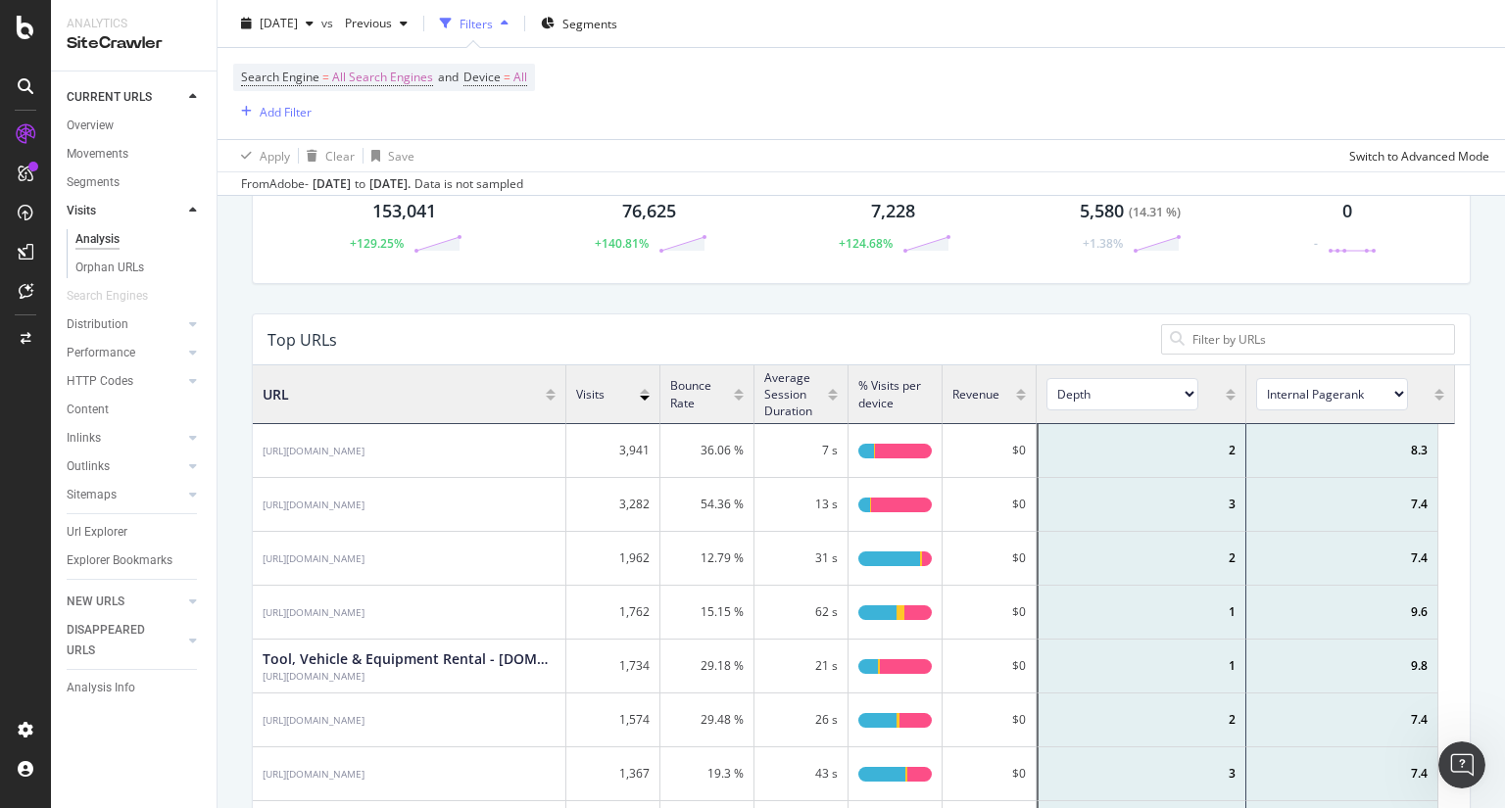
click at [1025, 396] on div at bounding box center [1021, 403] width 10 height 15
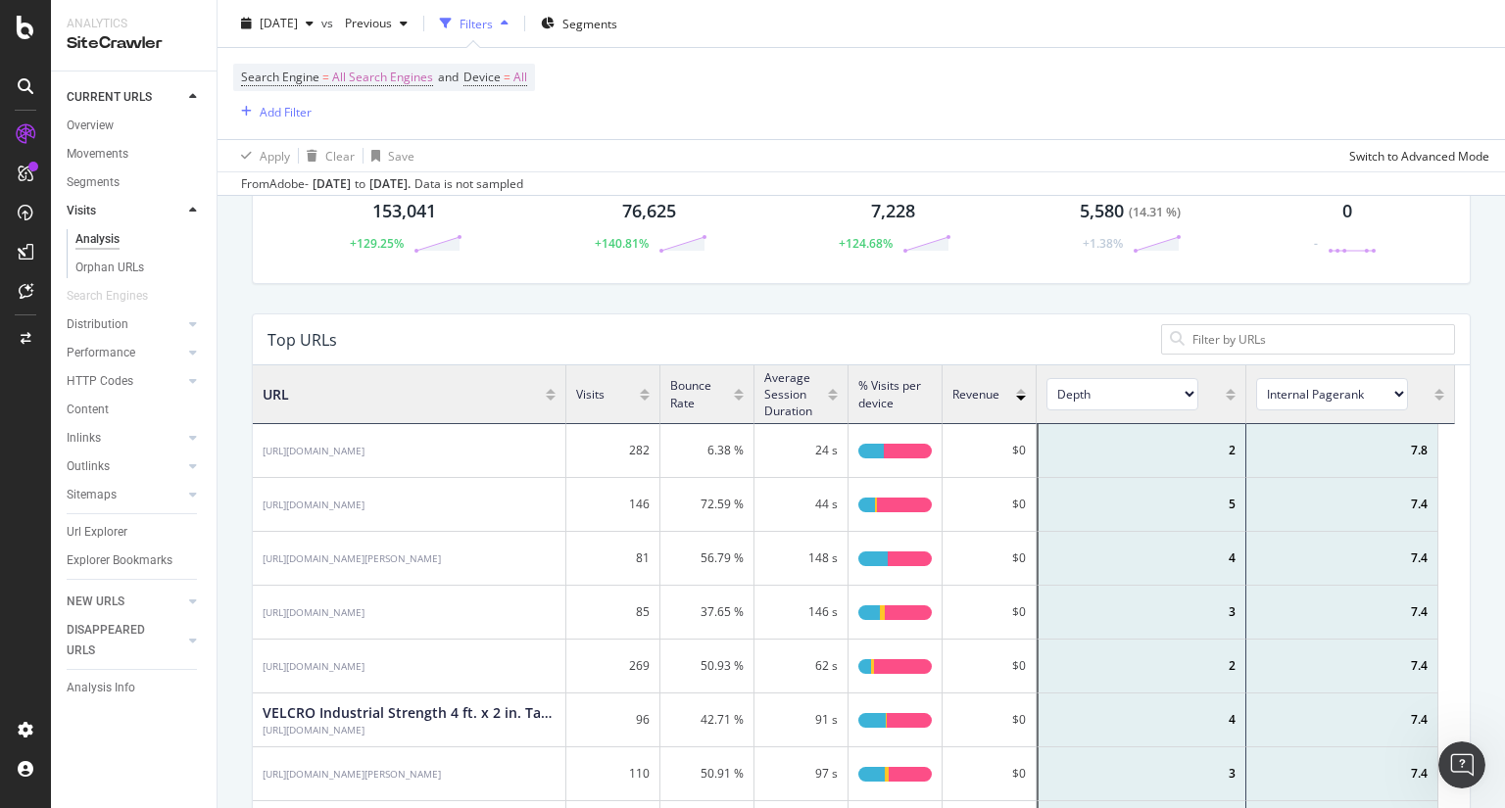
click at [1025, 396] on div at bounding box center [1021, 403] width 10 height 15
click at [1021, 384] on div at bounding box center [1021, 386] width 10 height 15
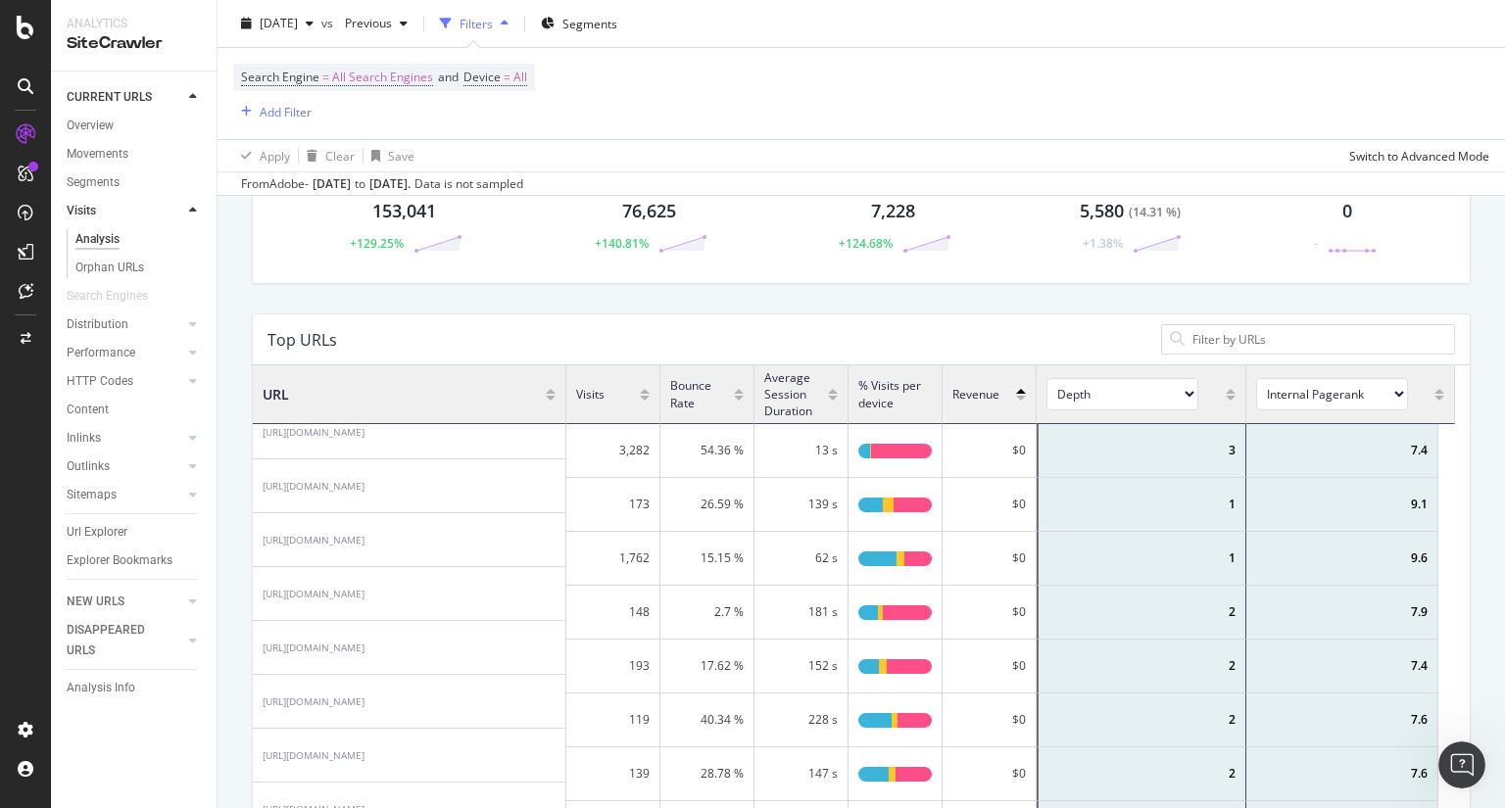
scroll to position [0, 0]
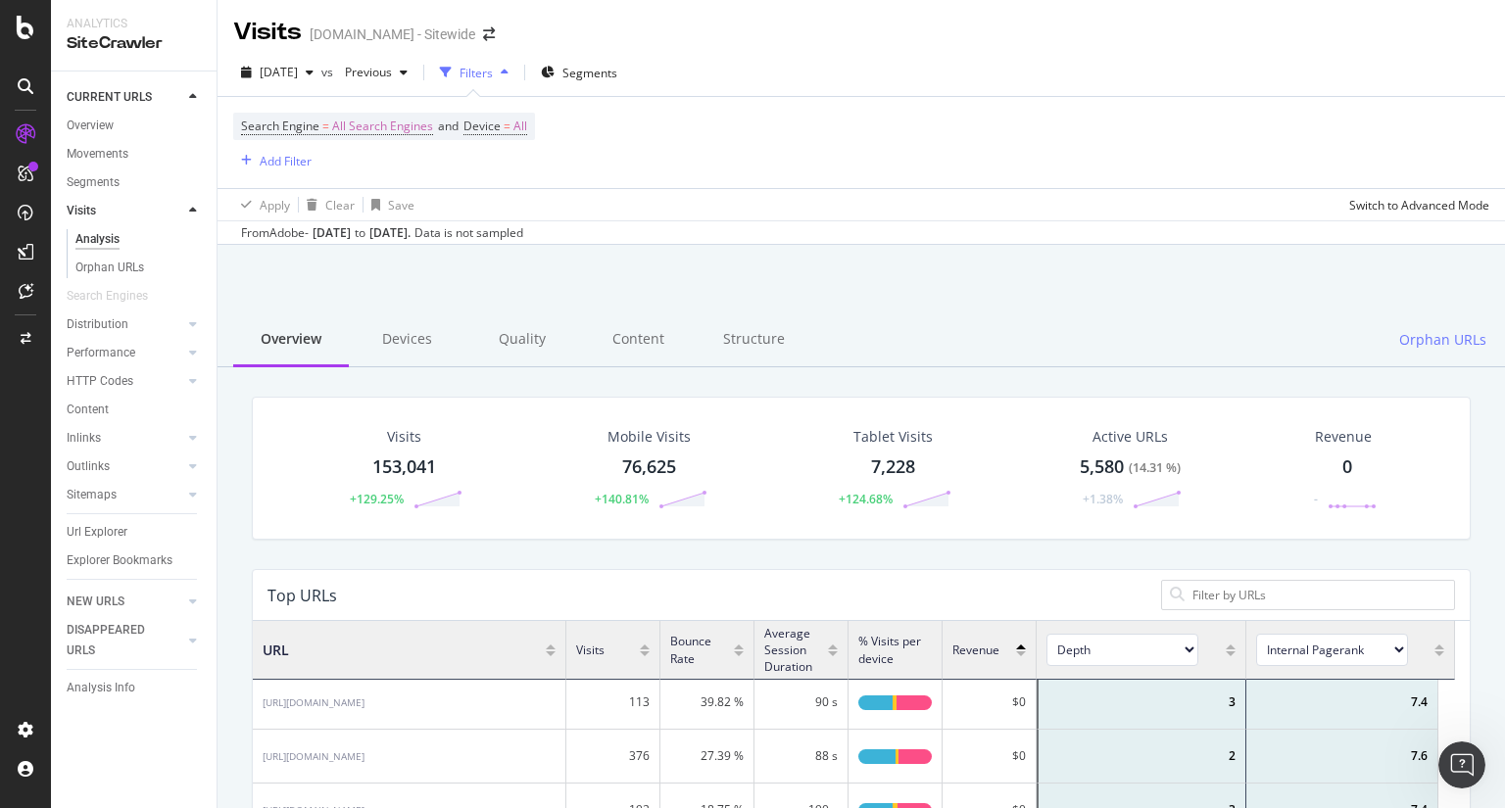
click at [643, 655] on div at bounding box center [645, 659] width 10 height 15
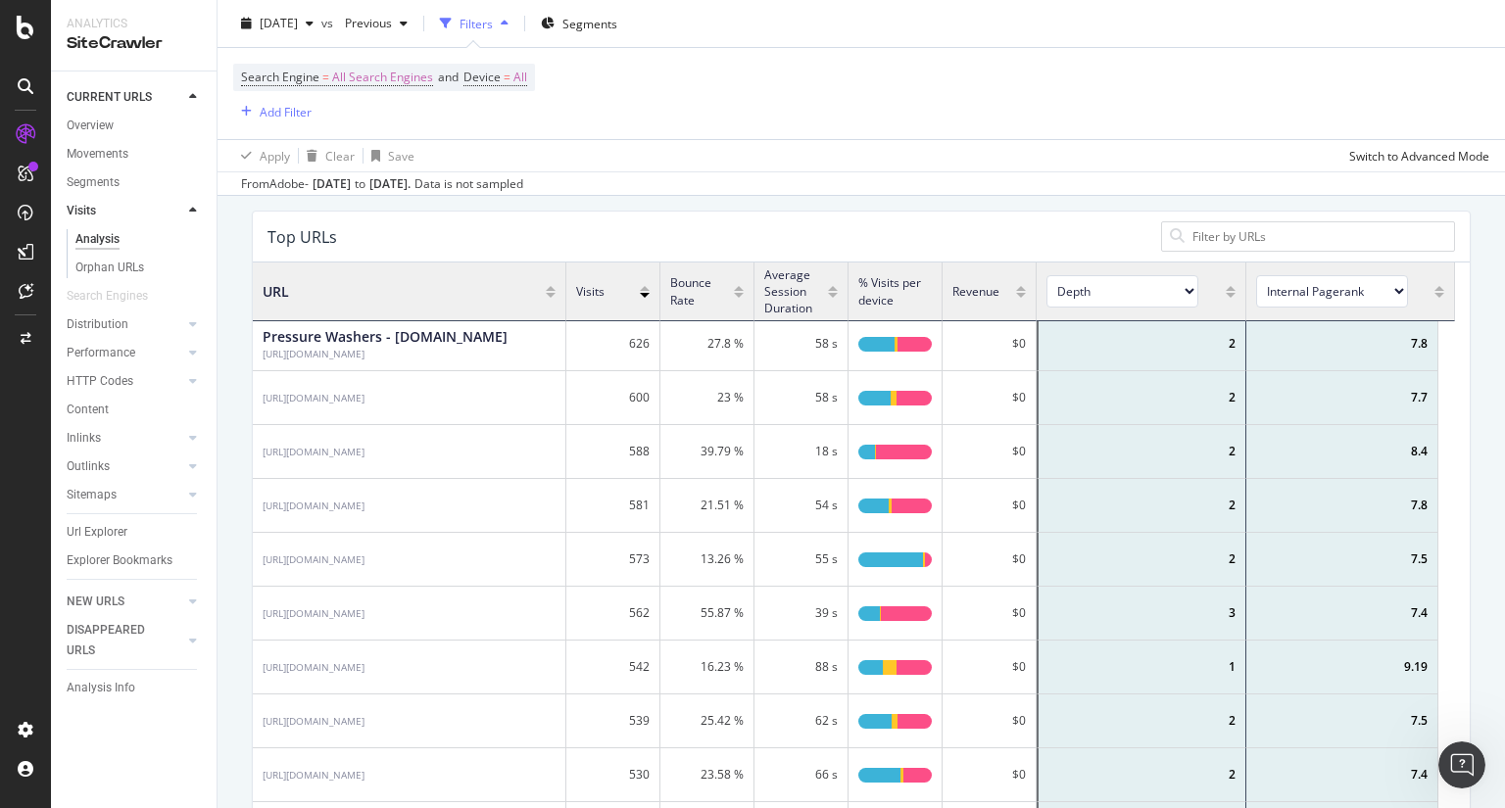
click at [244, 397] on div "Top URLs URL Visits Bounce Rate Average Session Duration % Visits per device Re…" at bounding box center [861, 546] width 1248 height 670
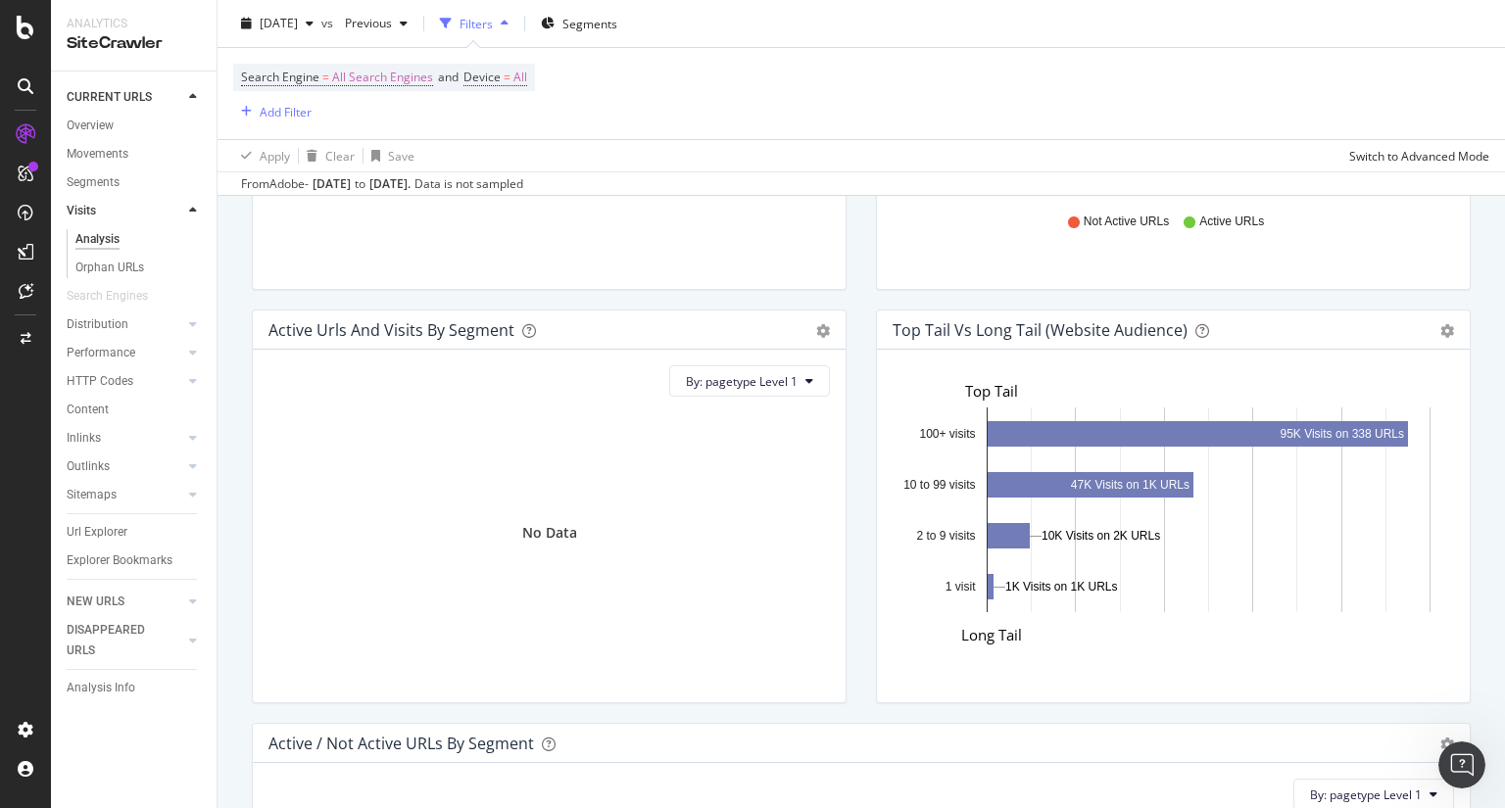
scroll to position [1334, 0]
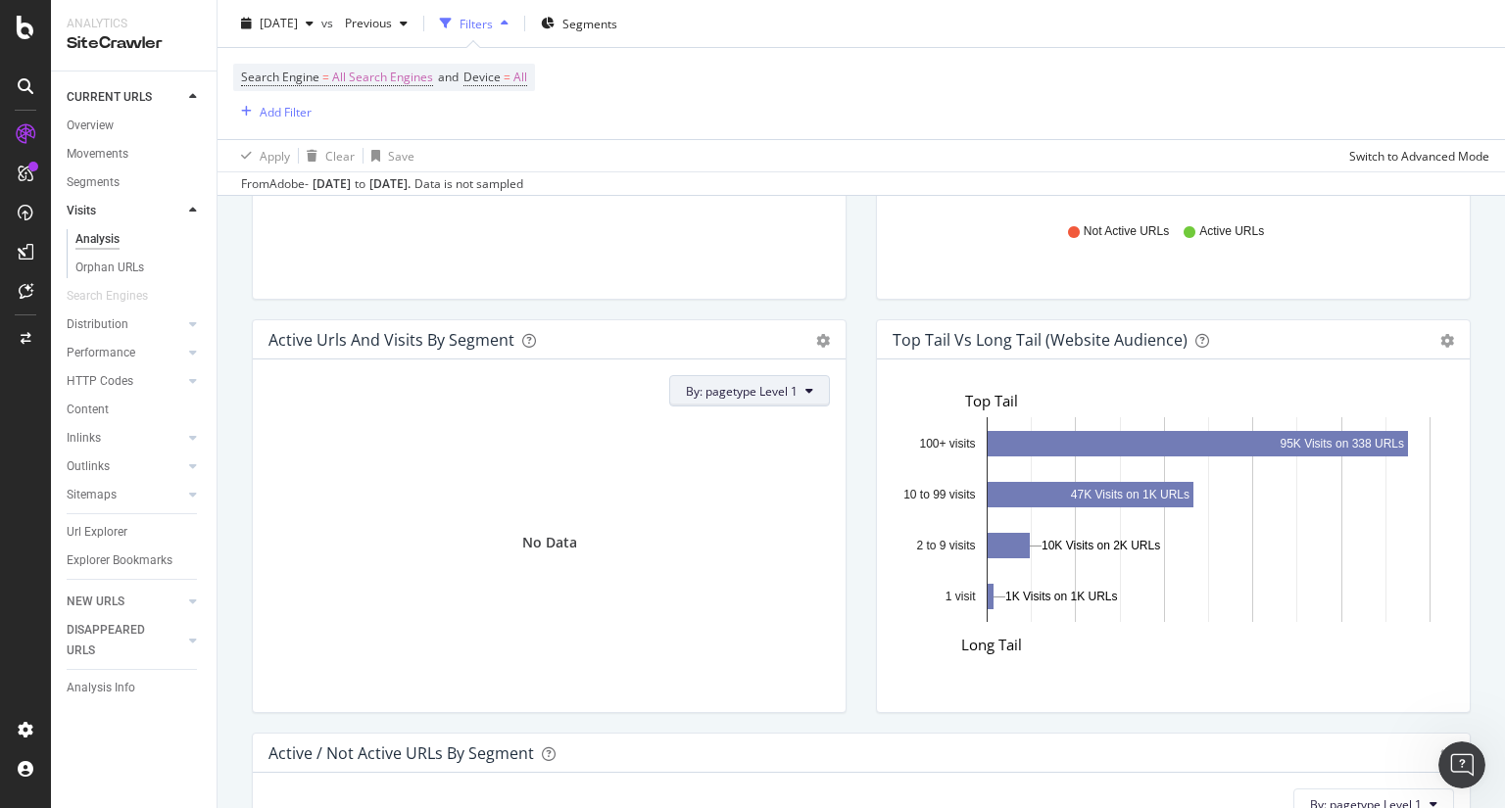
click at [777, 379] on button "By: pagetype Level 1" at bounding box center [749, 390] width 161 height 31
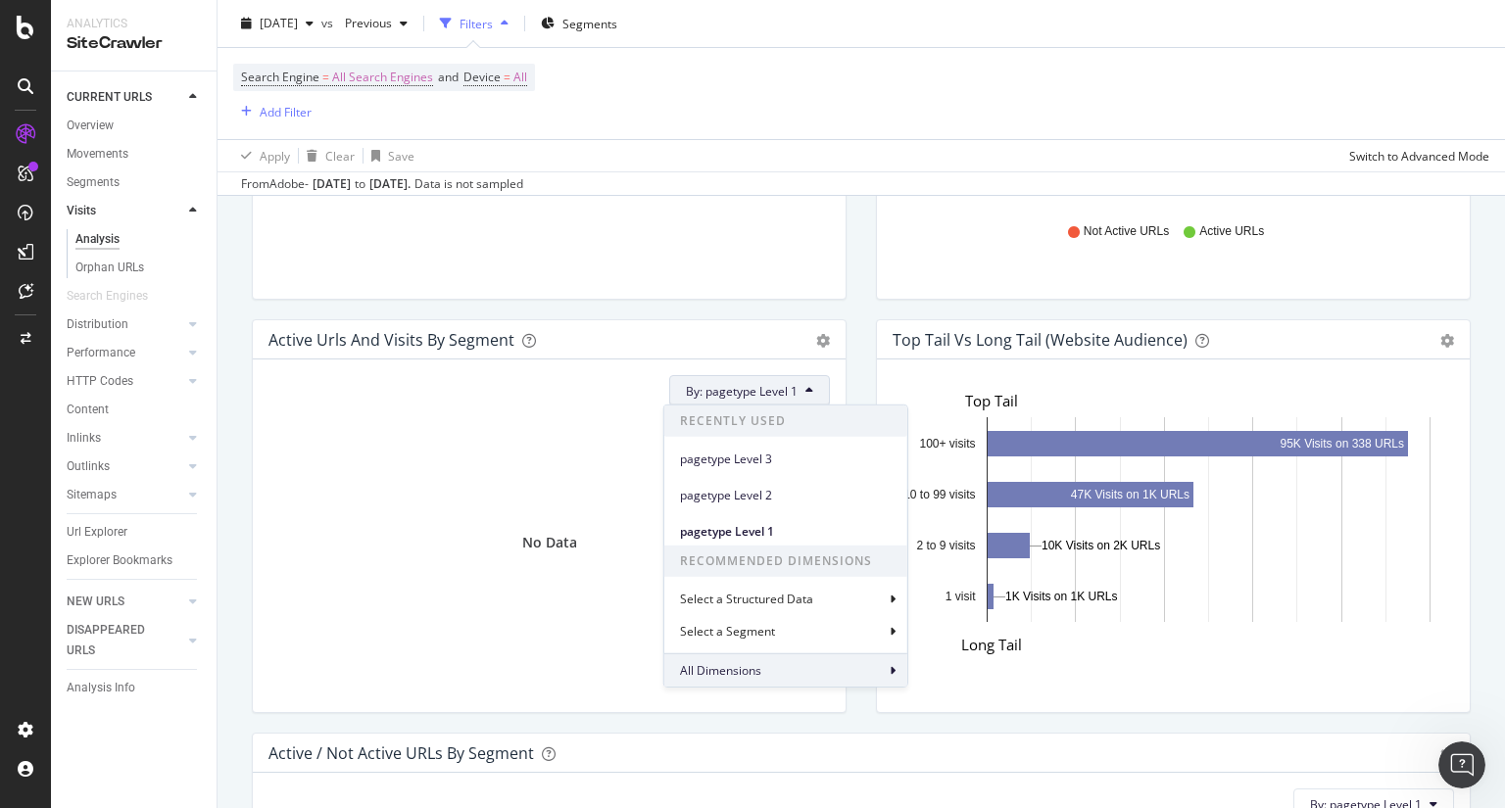
click at [741, 675] on span "All Dimensions" at bounding box center [720, 670] width 81 height 17
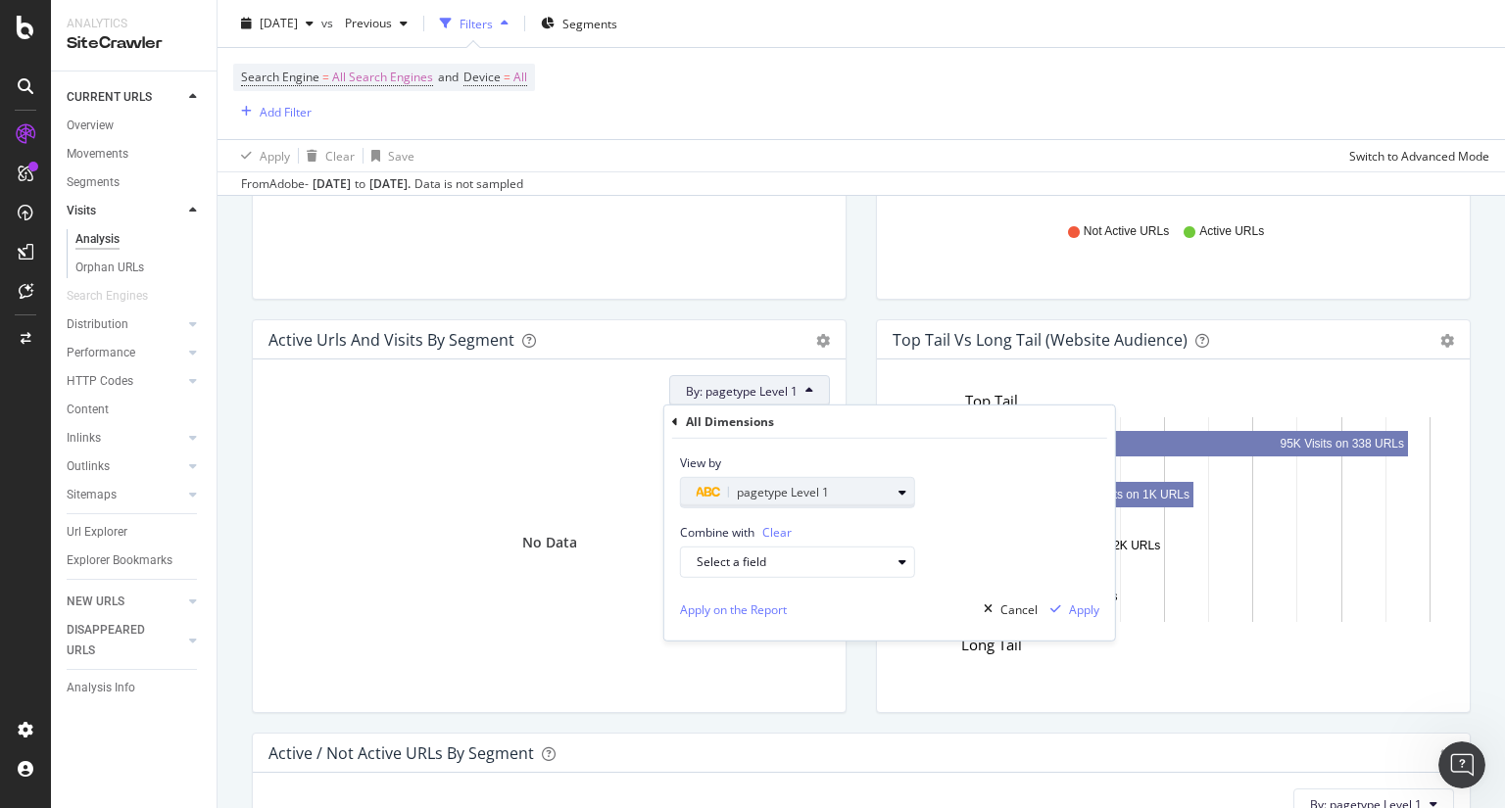
click at [900, 494] on icon "button" at bounding box center [903, 493] width 8 height 12
click at [886, 551] on div "Select a field" at bounding box center [806, 562] width 218 height 27
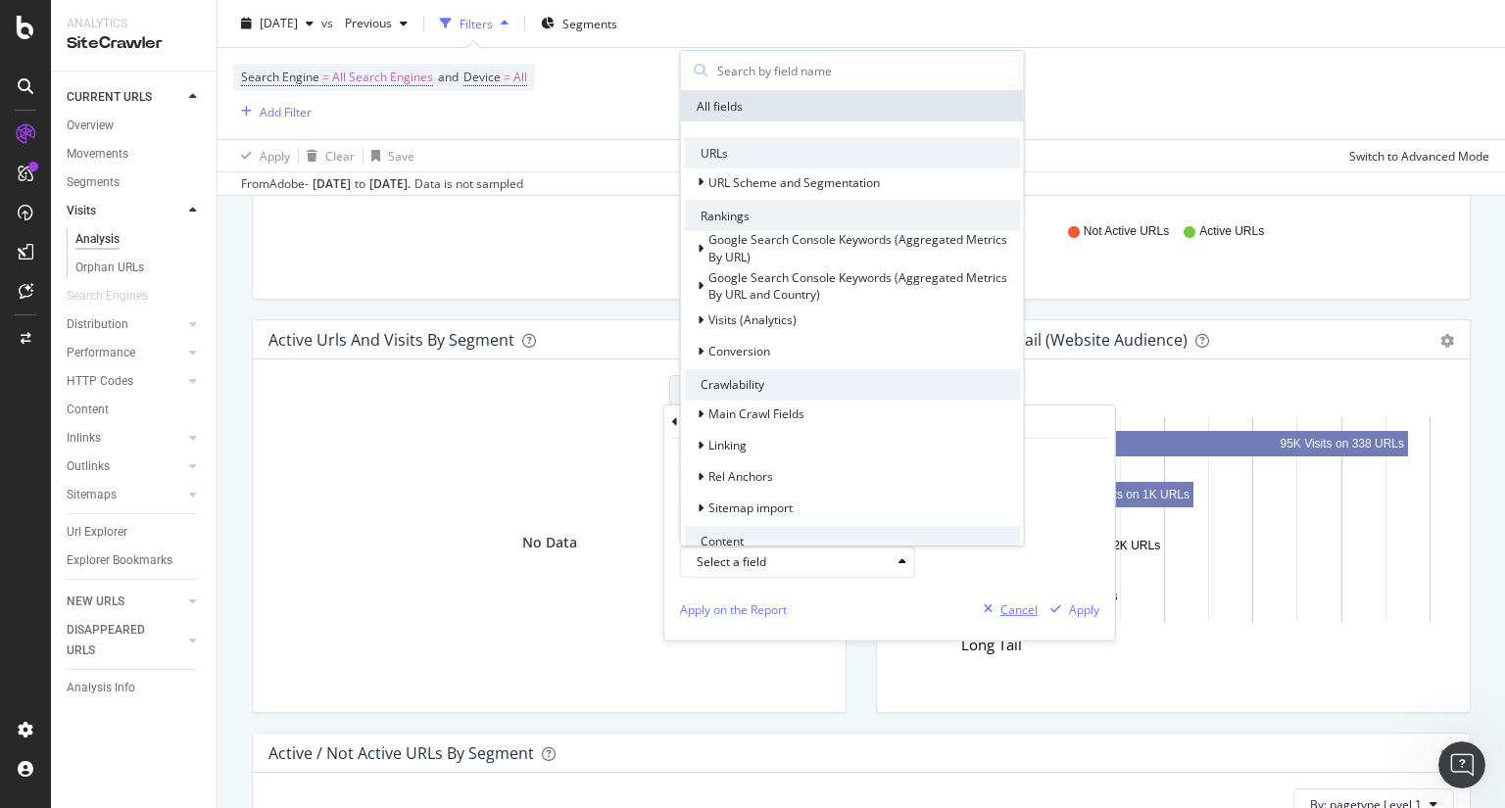
click at [1020, 612] on div "Cancel" at bounding box center [1019, 610] width 37 height 17
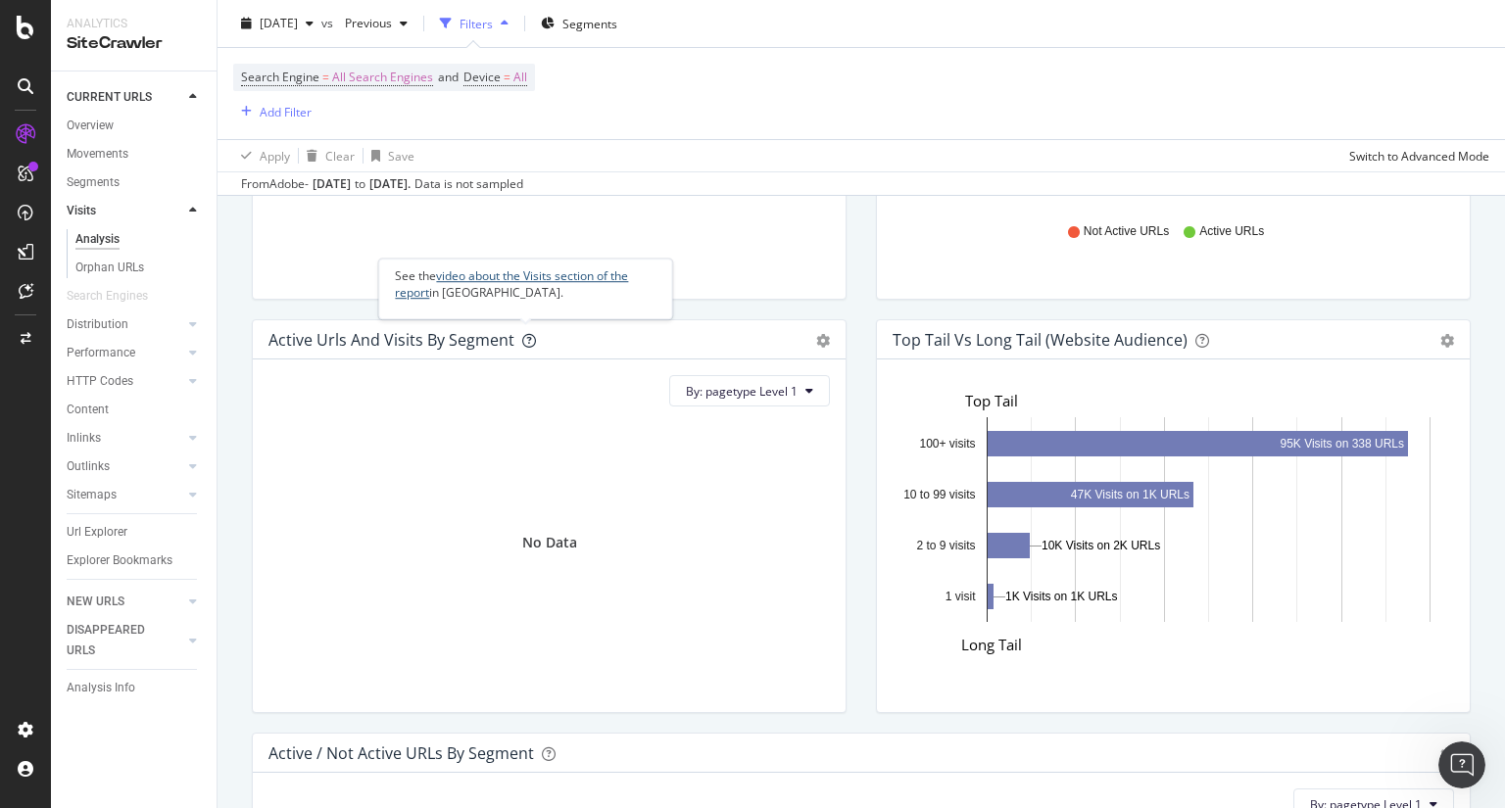
click at [524, 281] on link "video about the Visits section of the report" at bounding box center [511, 284] width 233 height 33
